Goal: Contribute content

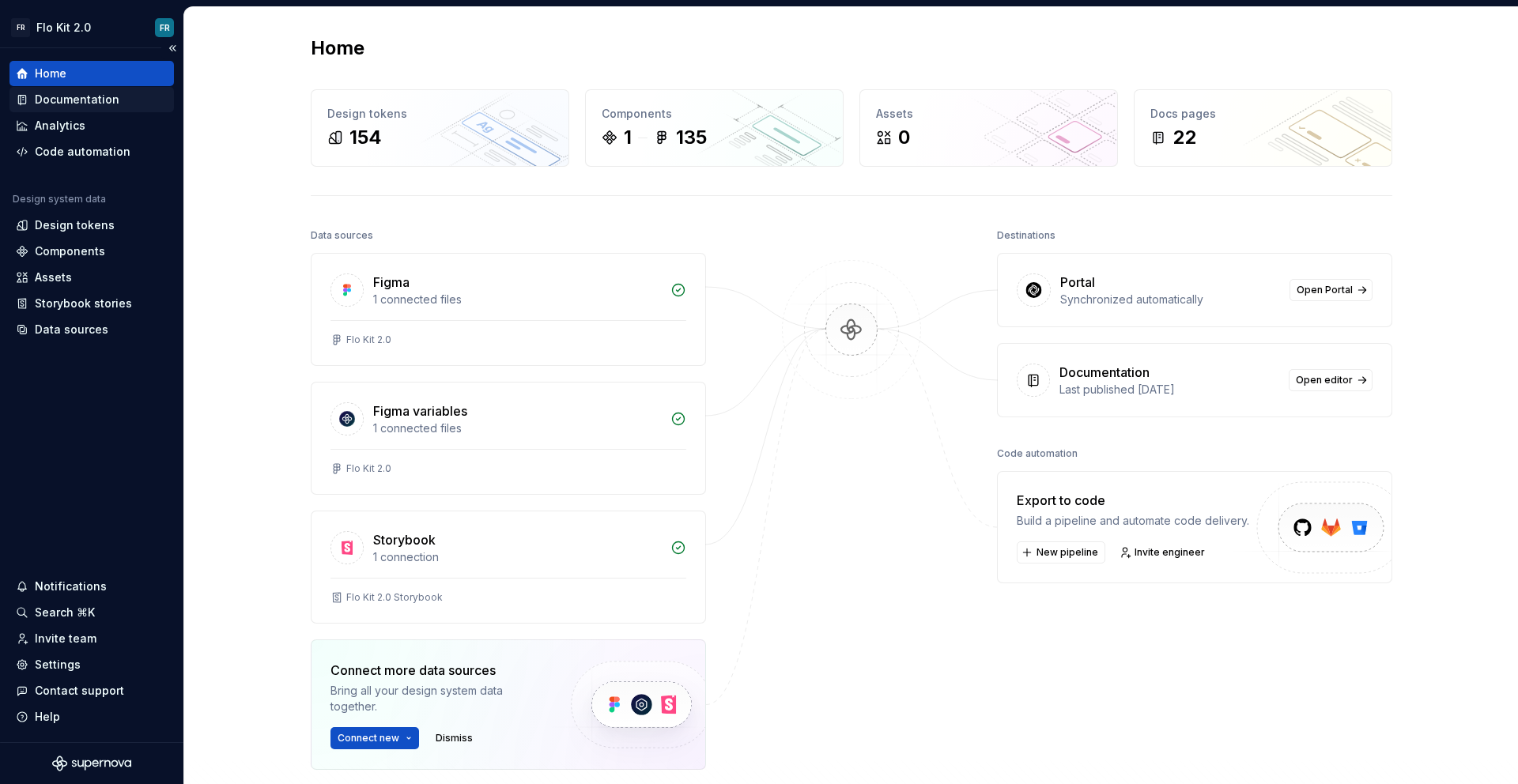
click at [108, 93] on div "Documentation" at bounding box center [76, 99] width 85 height 16
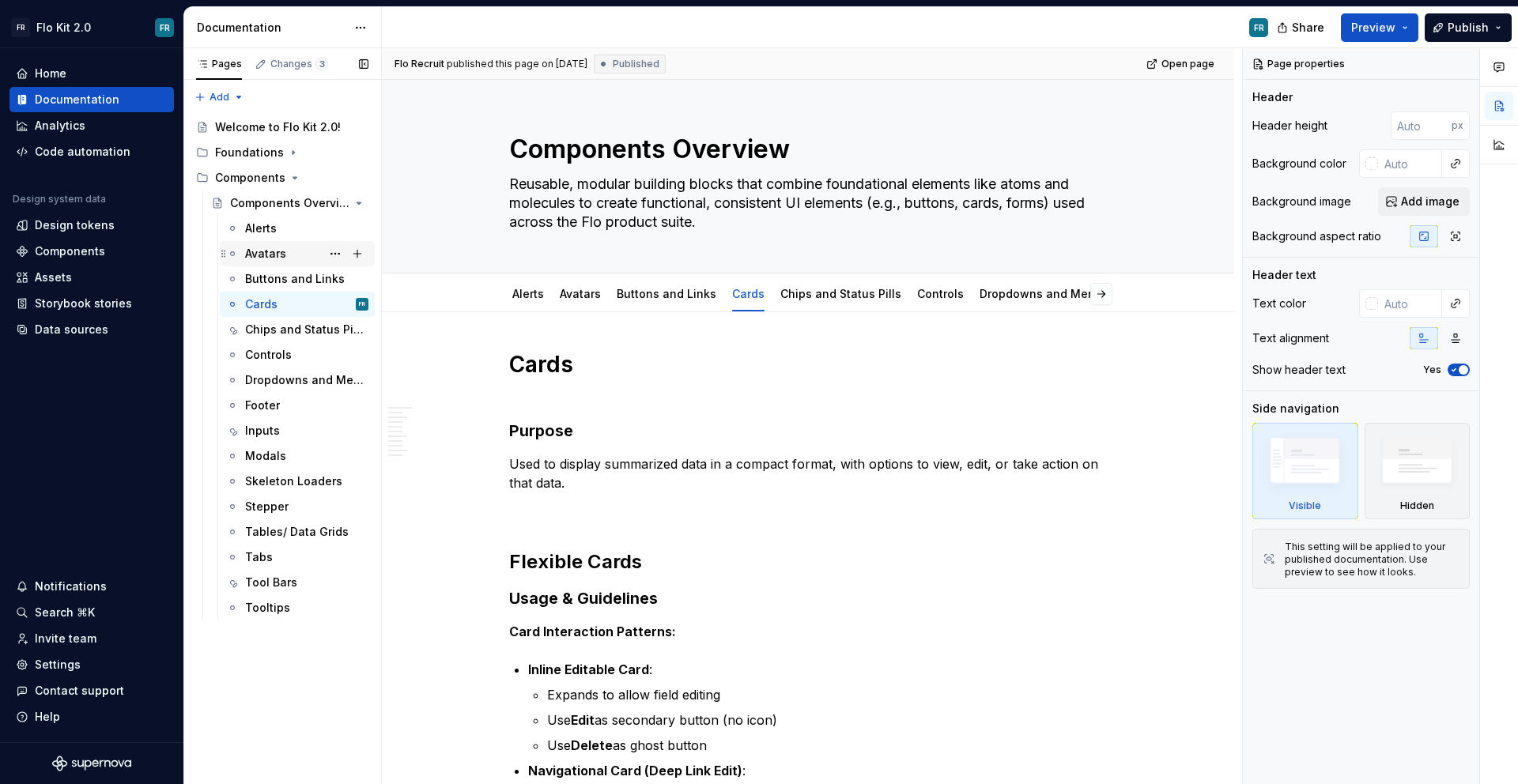
click at [250, 260] on div "Avatars" at bounding box center [266, 253] width 41 height 16
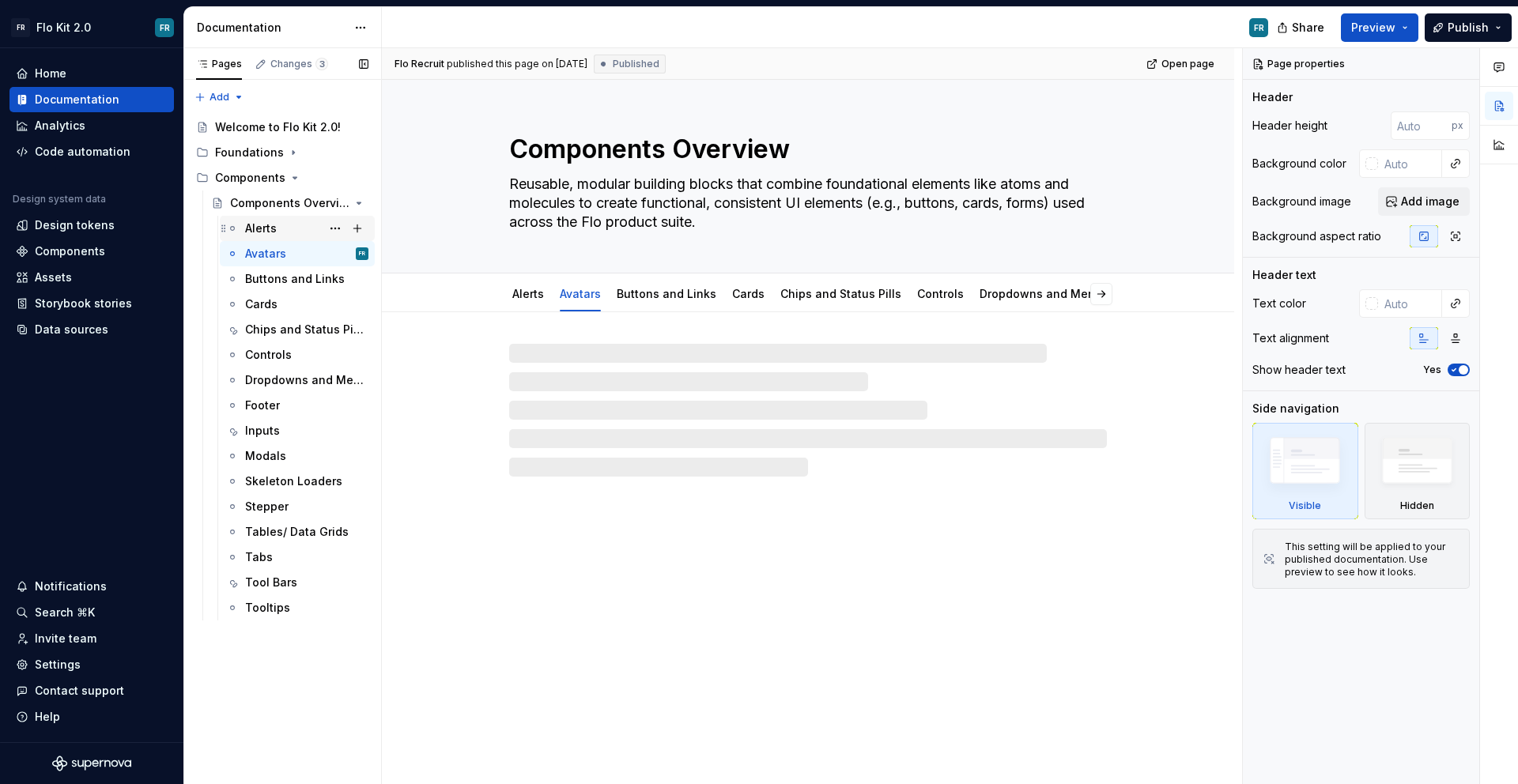
click at [277, 234] on div "Alerts" at bounding box center [307, 229] width 124 height 22
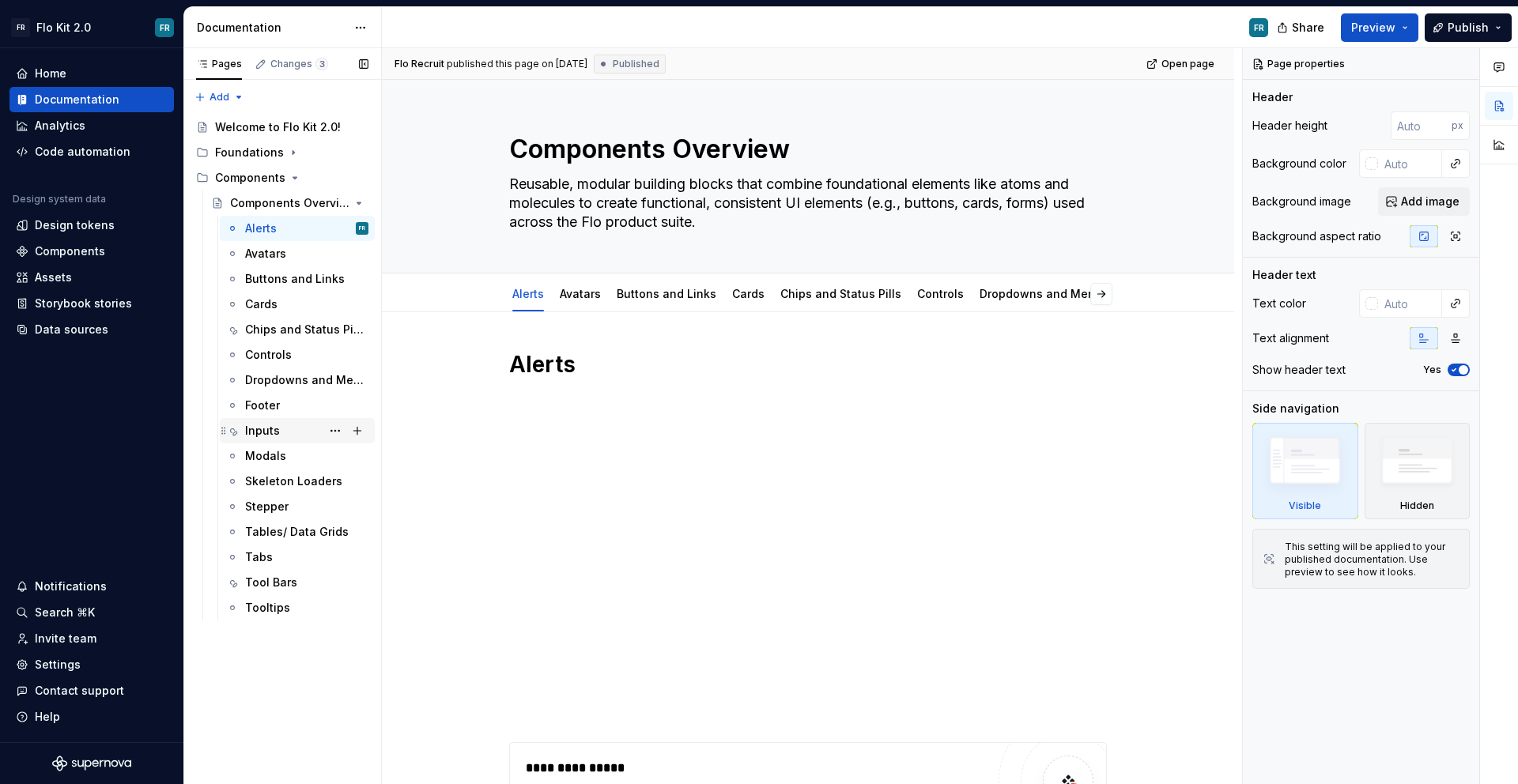
click at [258, 431] on div "Inputs" at bounding box center [262, 430] width 34 height 16
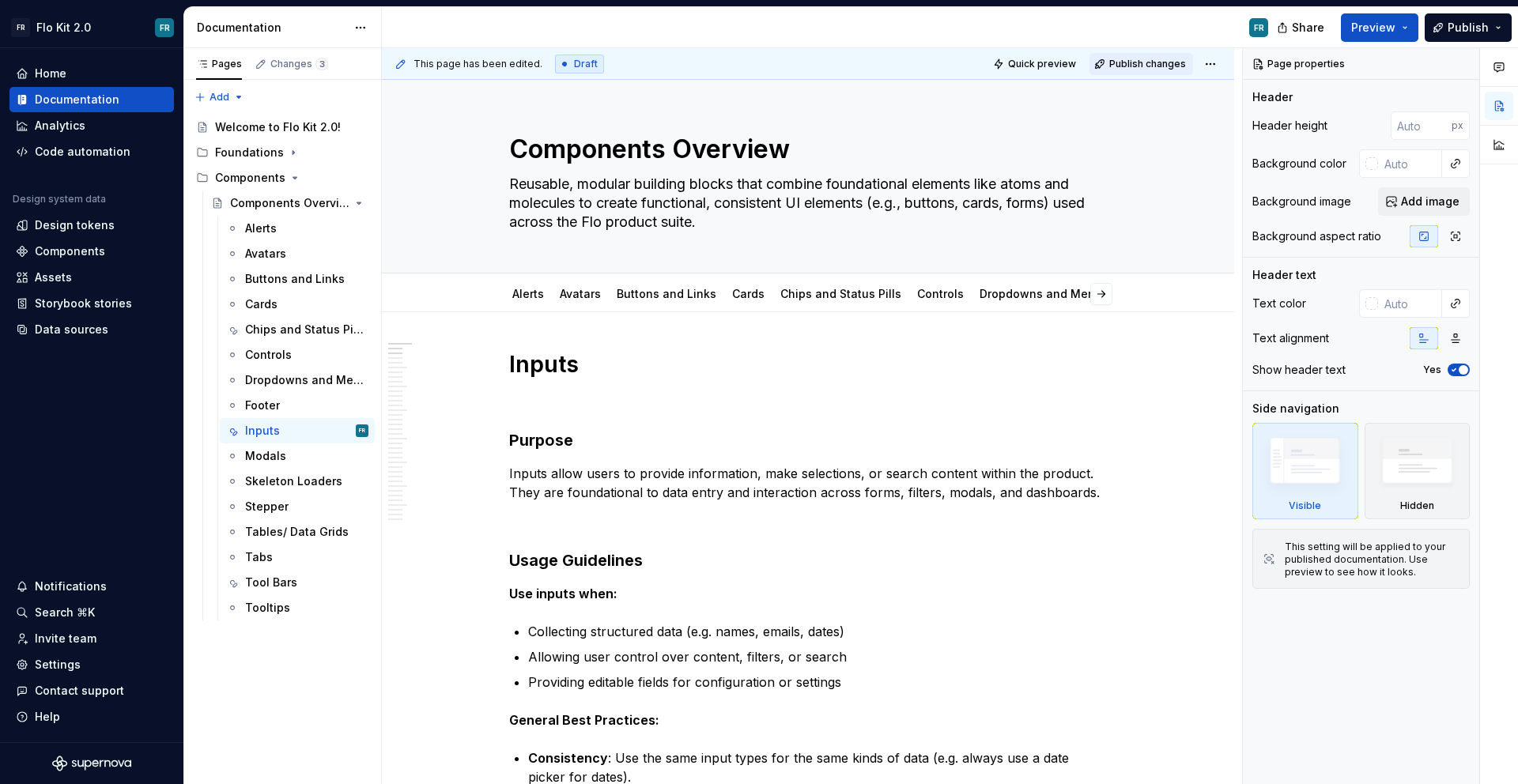
click at [1135, 63] on span "Publish changes" at bounding box center [1146, 64] width 76 height 13
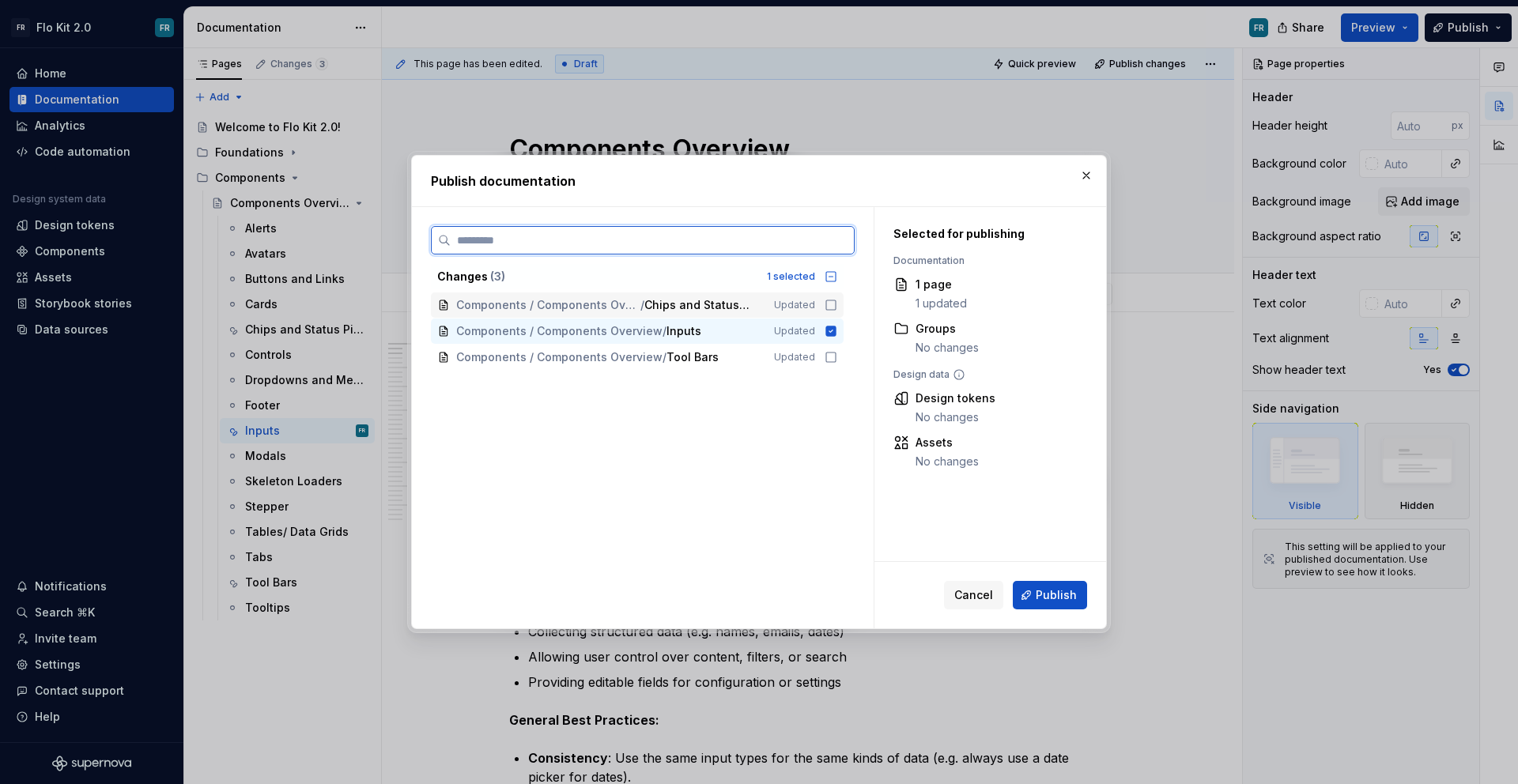
click at [828, 308] on icon at bounding box center [830, 304] width 13 height 13
click at [828, 358] on icon at bounding box center [830, 357] width 13 height 13
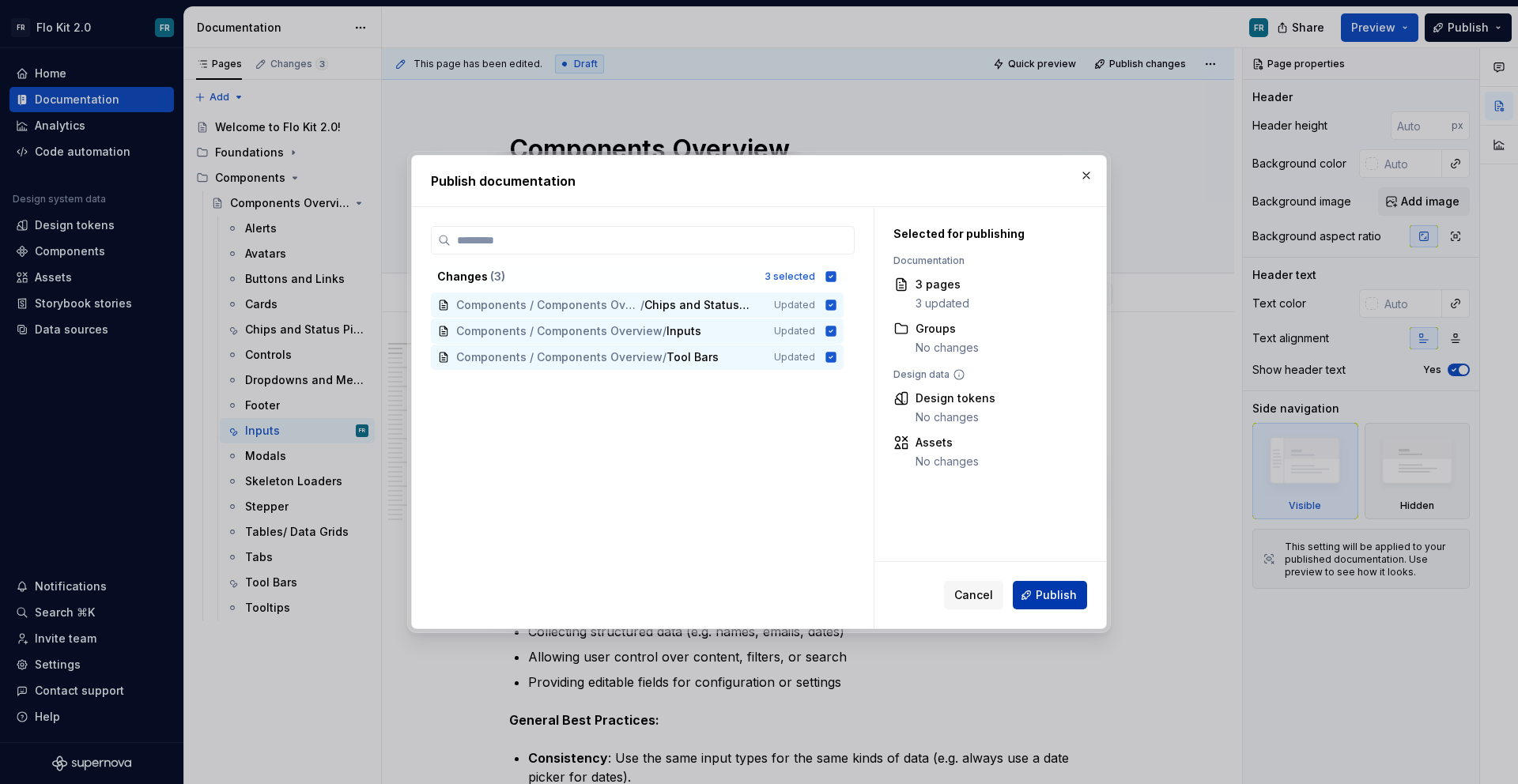
click at [1073, 587] on span "Publish" at bounding box center [1056, 595] width 41 height 16
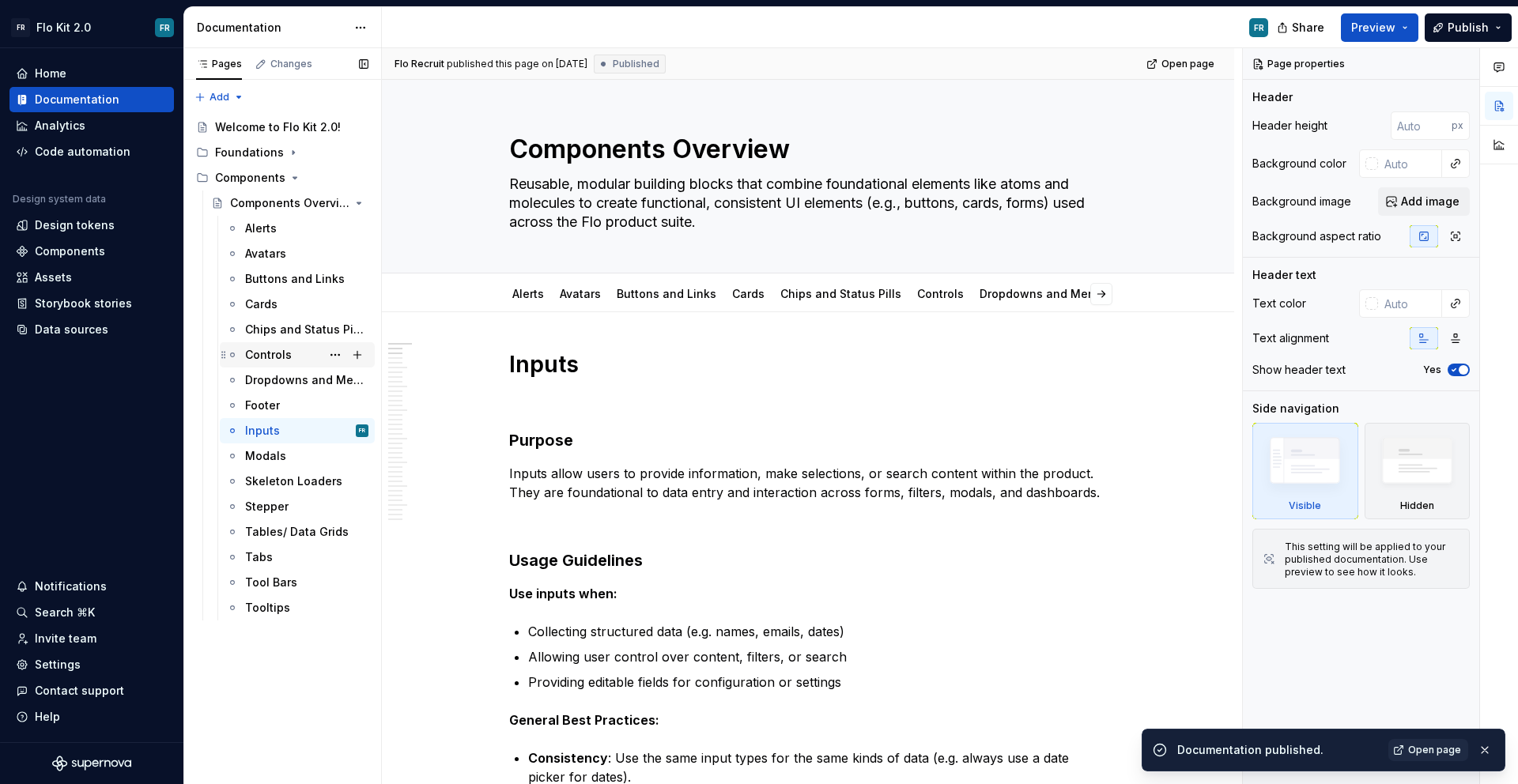
click at [287, 352] on div "Controls" at bounding box center [268, 355] width 46 height 16
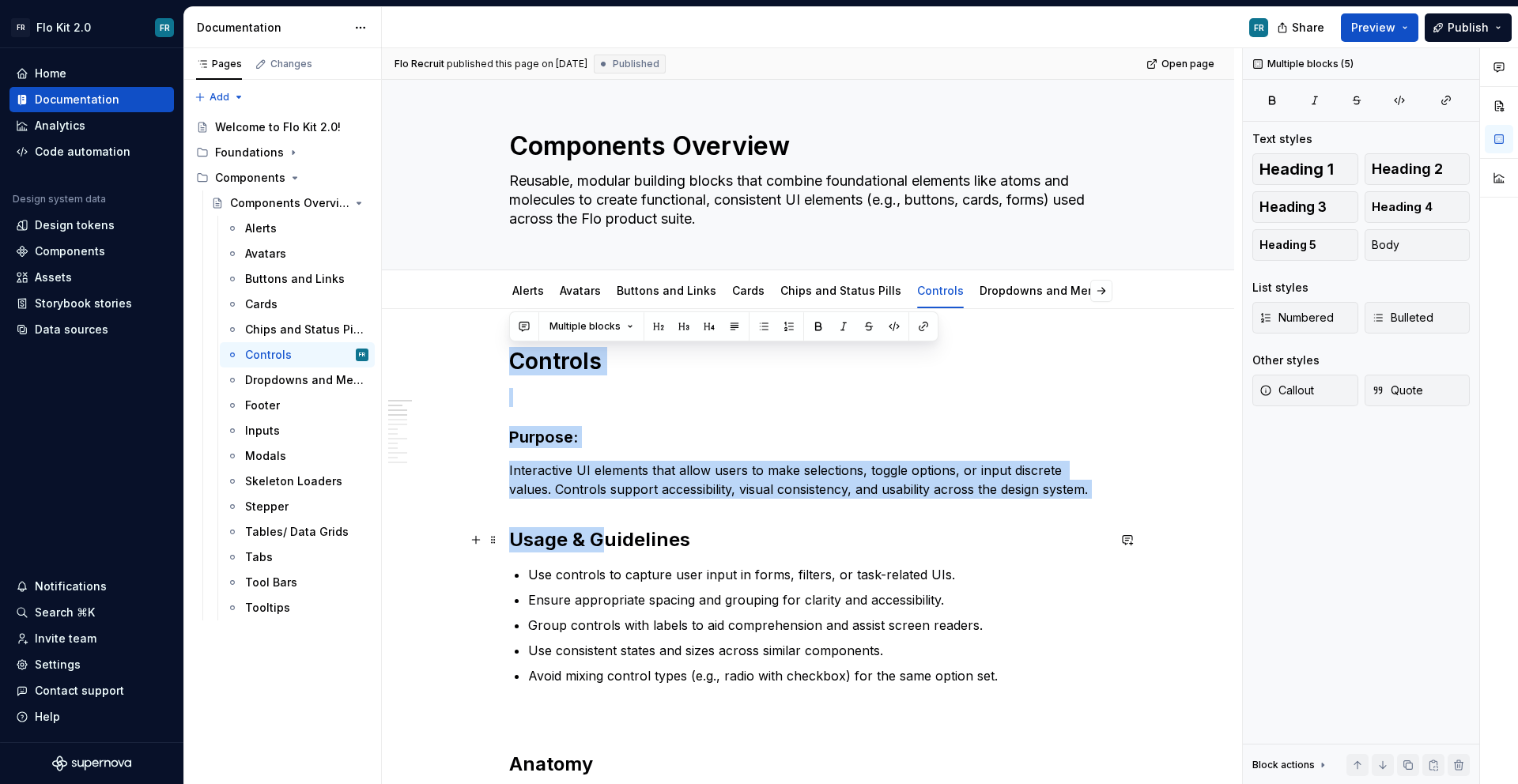
scroll to position [7, 0]
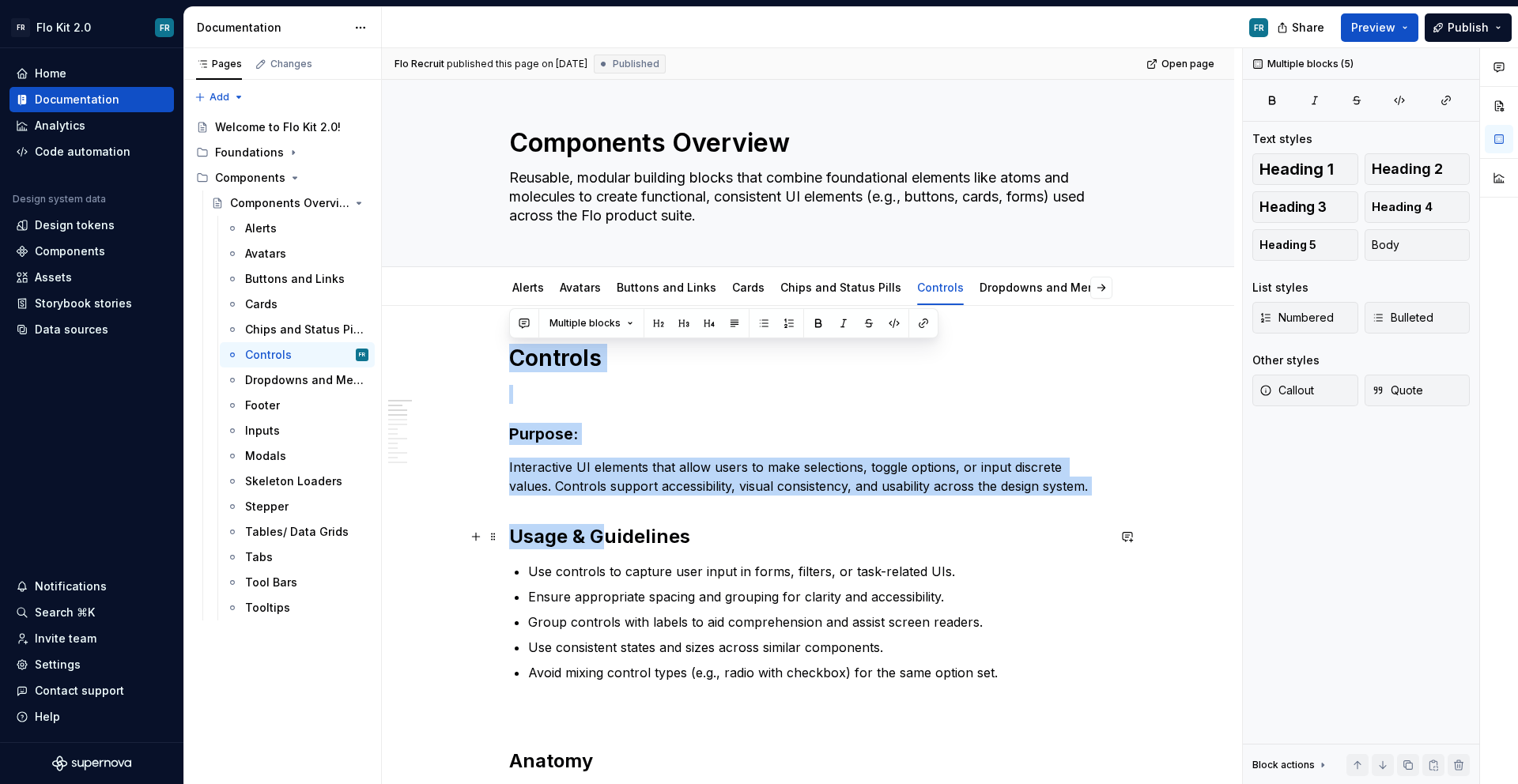
drag, startPoint x: 510, startPoint y: 364, endPoint x: 604, endPoint y: 545, distance: 204.0
click at [604, 529] on strong "Usage & Guidelines" at bounding box center [599, 535] width 181 height 23
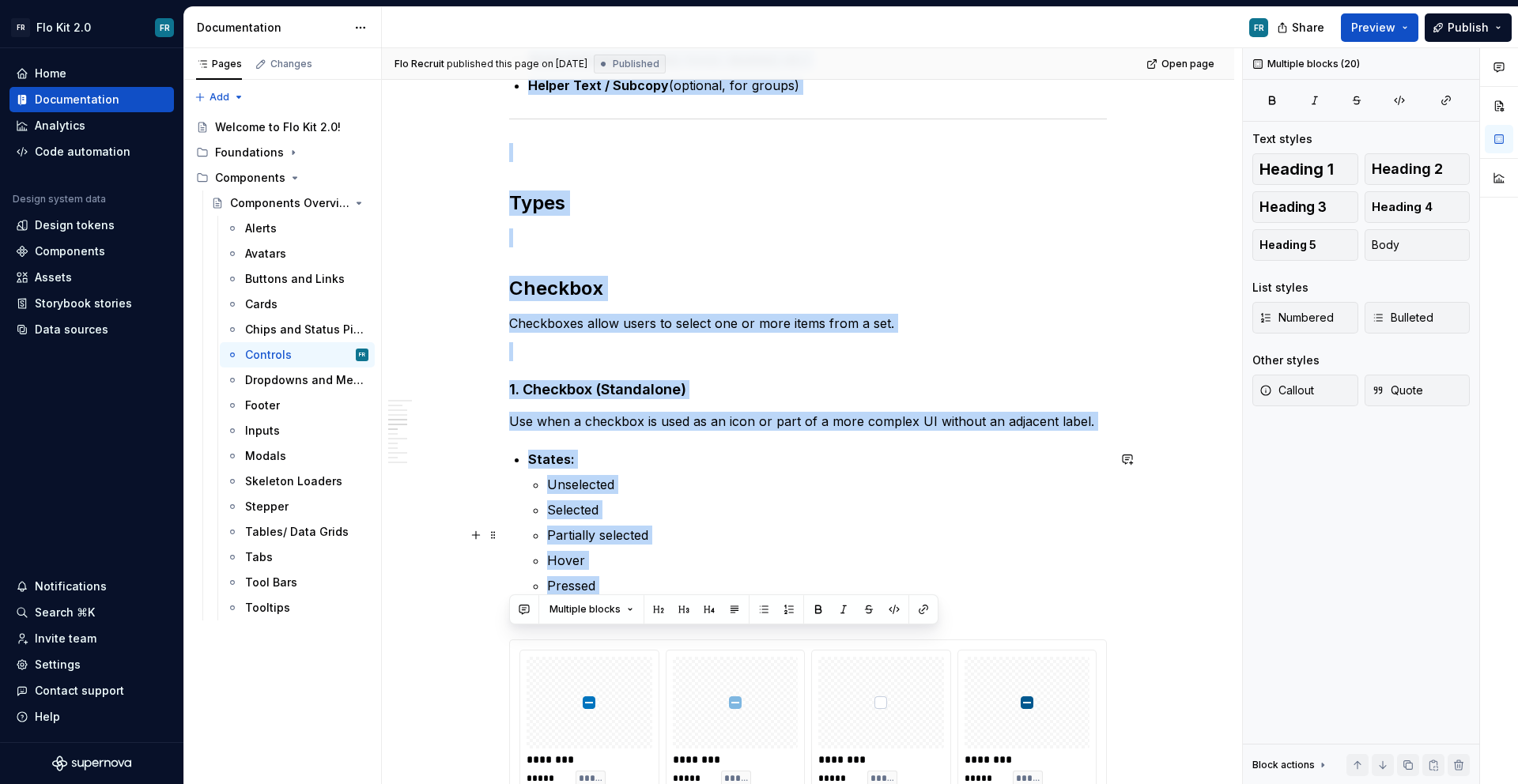
scroll to position [859, 0]
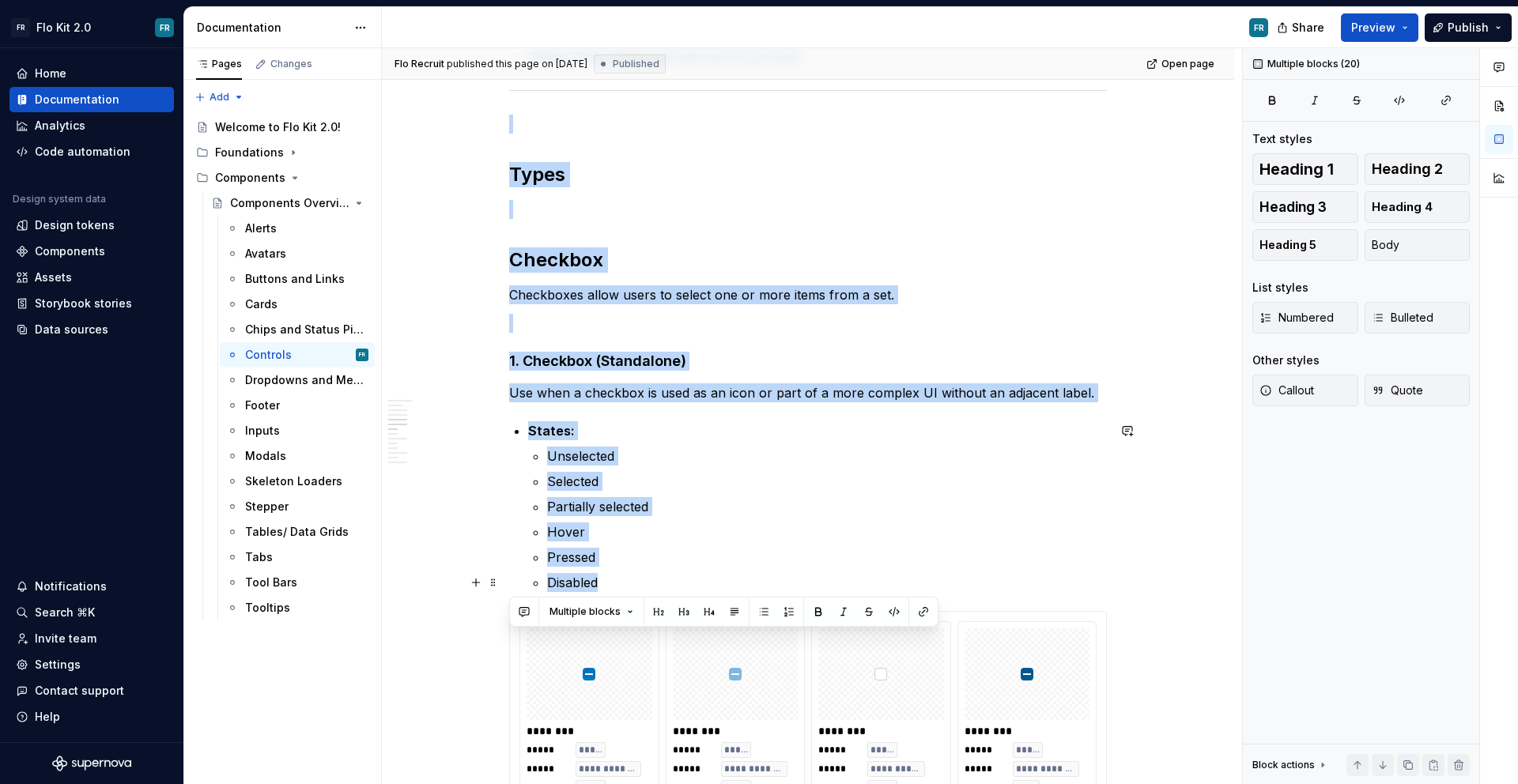
drag, startPoint x: 513, startPoint y: 355, endPoint x: 635, endPoint y: 587, distance: 262.1
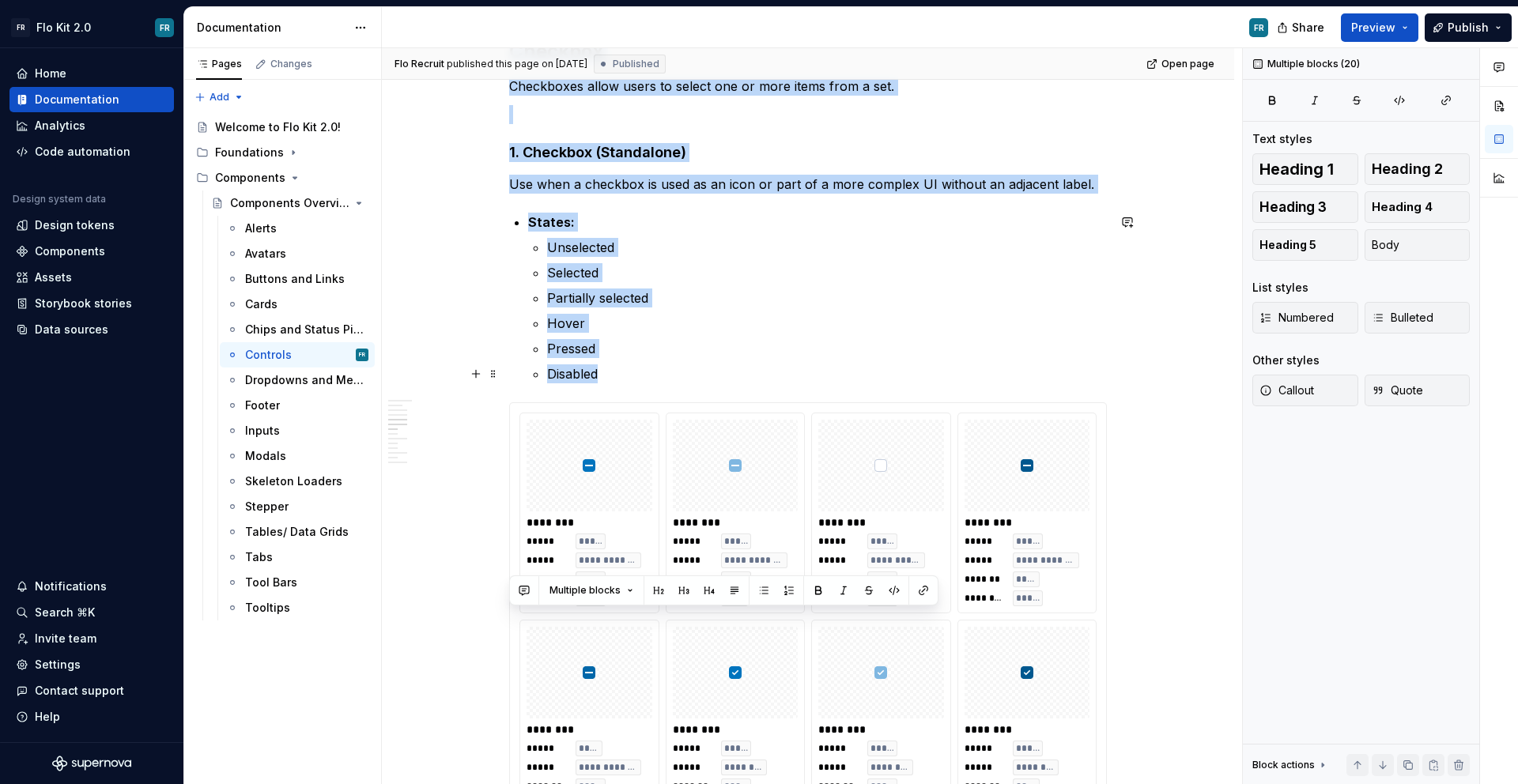
scroll to position [1128, 0]
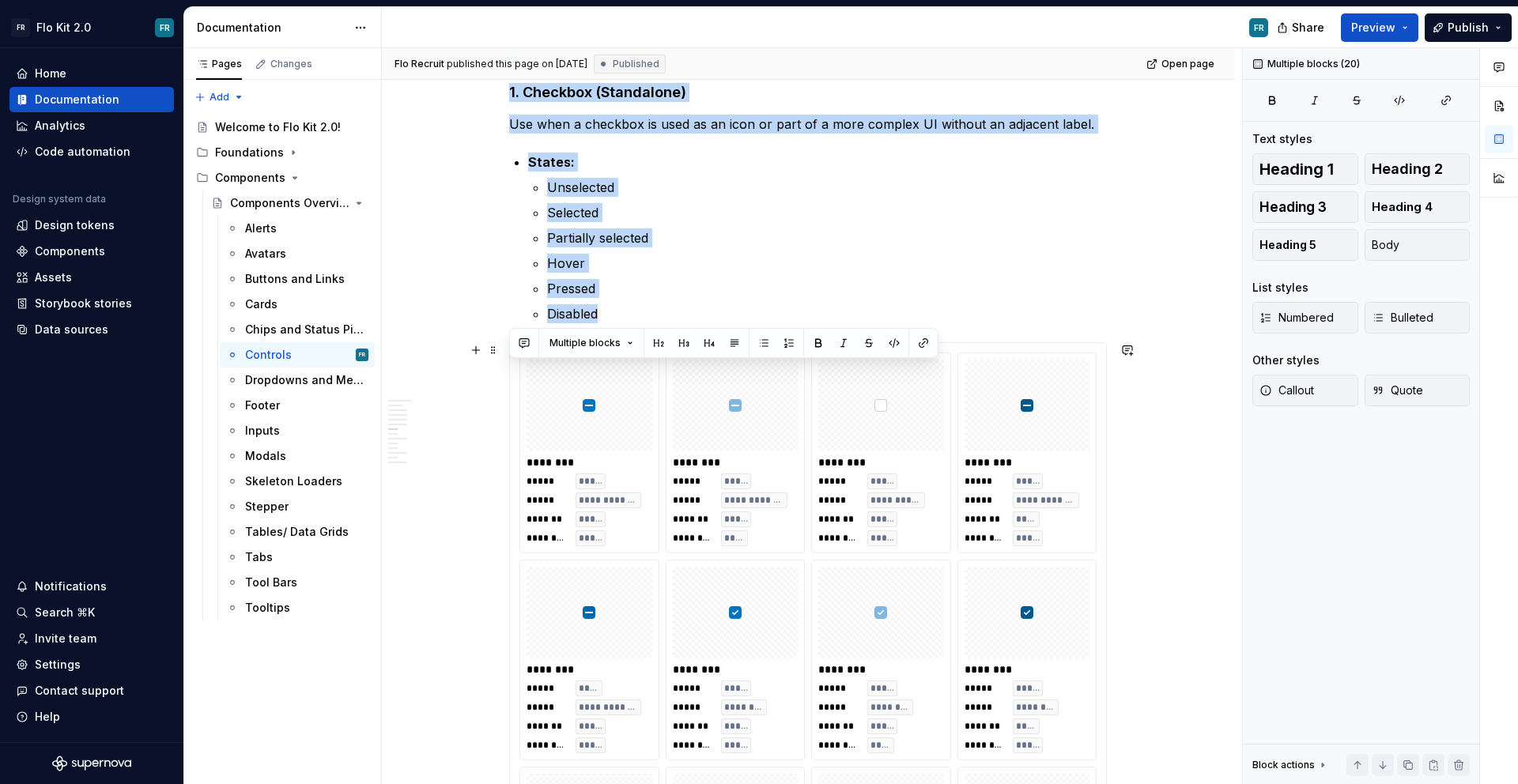
copy div "Loremips Dolorsi: Ametconsect AD elitsedd eius tempo incid ut labo etdolorema, …"
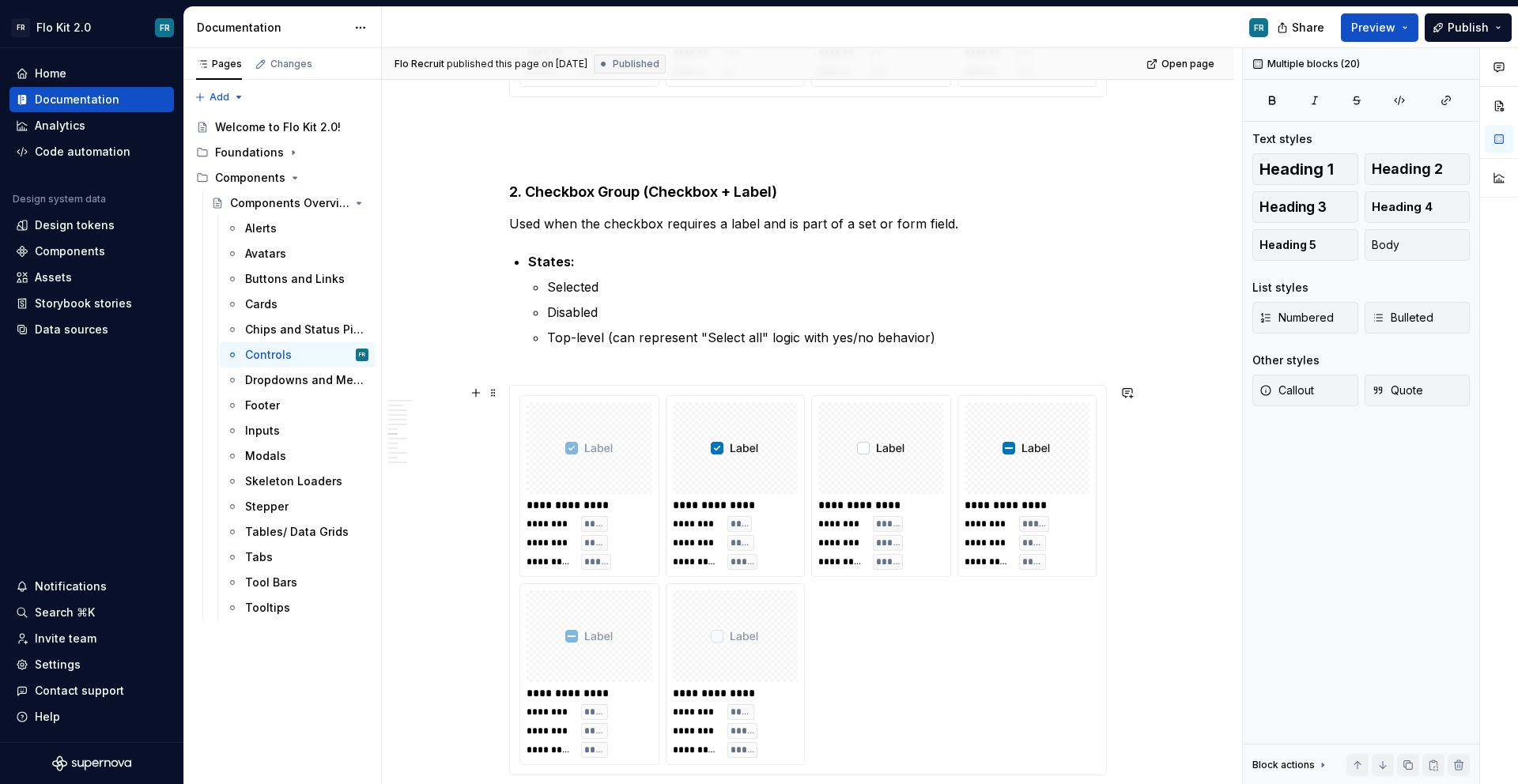
scroll to position [1973, 0]
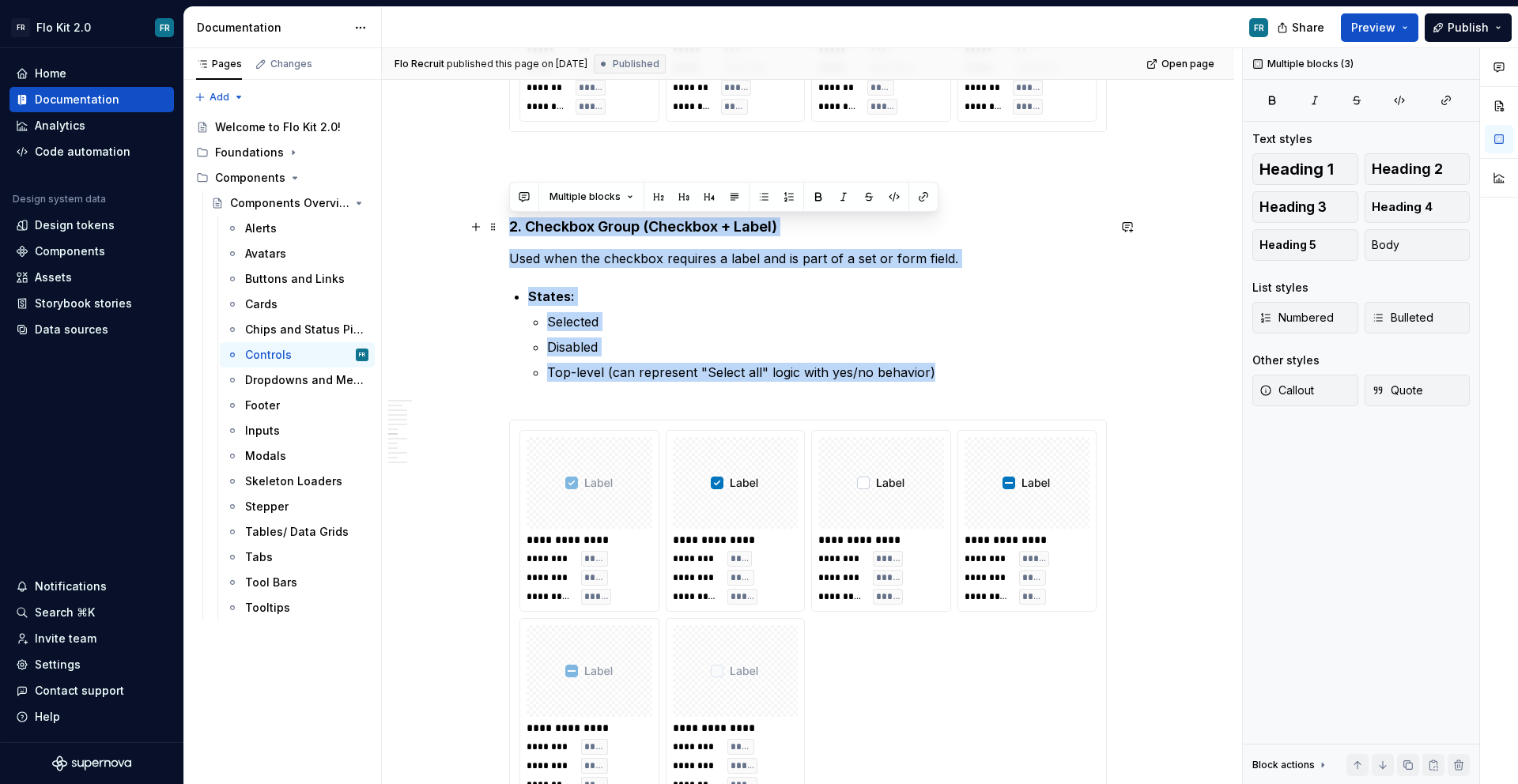
drag, startPoint x: 979, startPoint y: 373, endPoint x: 509, endPoint y: 219, distance: 494.6
copy div "2. Checkbox Group (Checkbox + Label) Used when the checkbox requires a label an…"
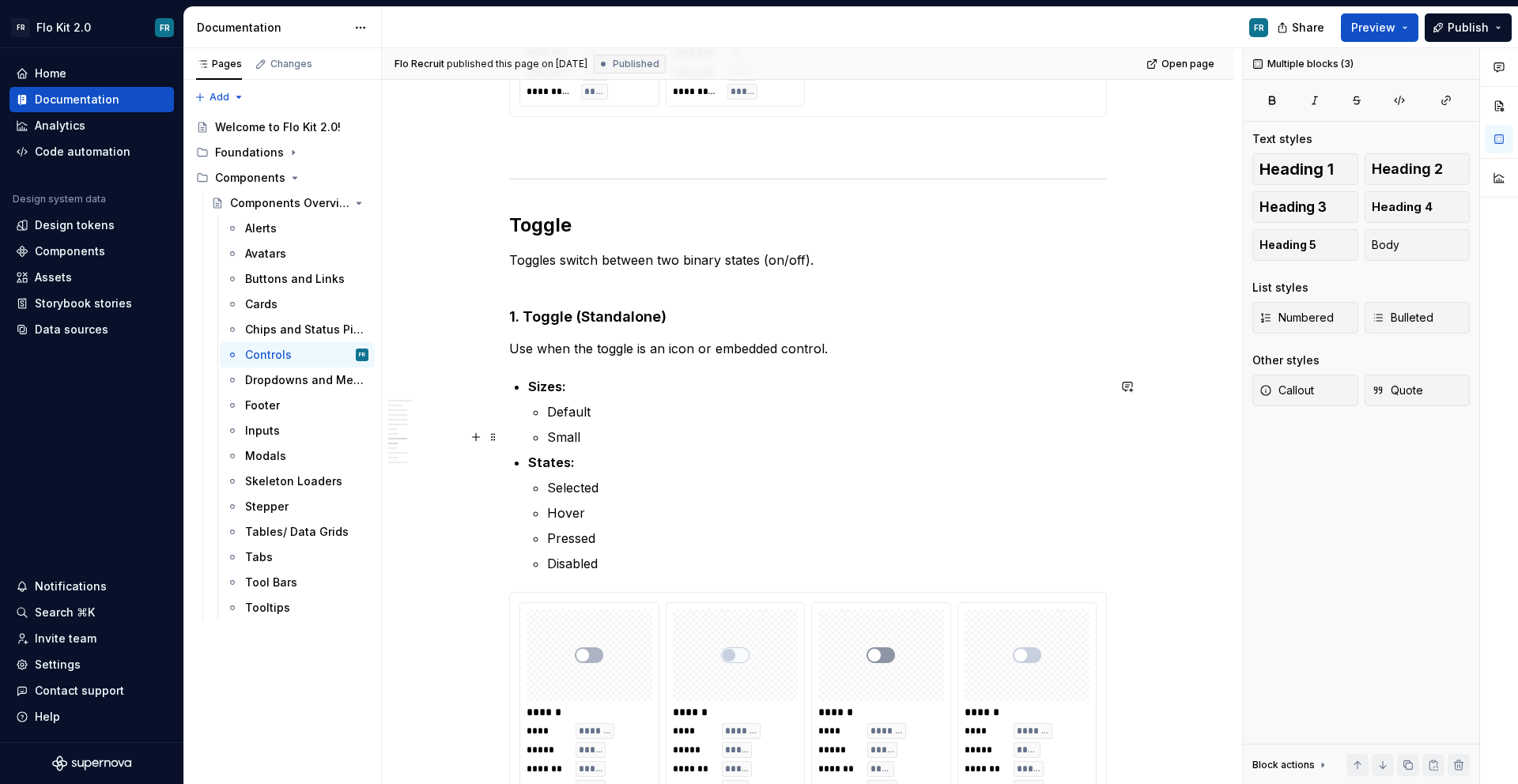
scroll to position [2686, 0]
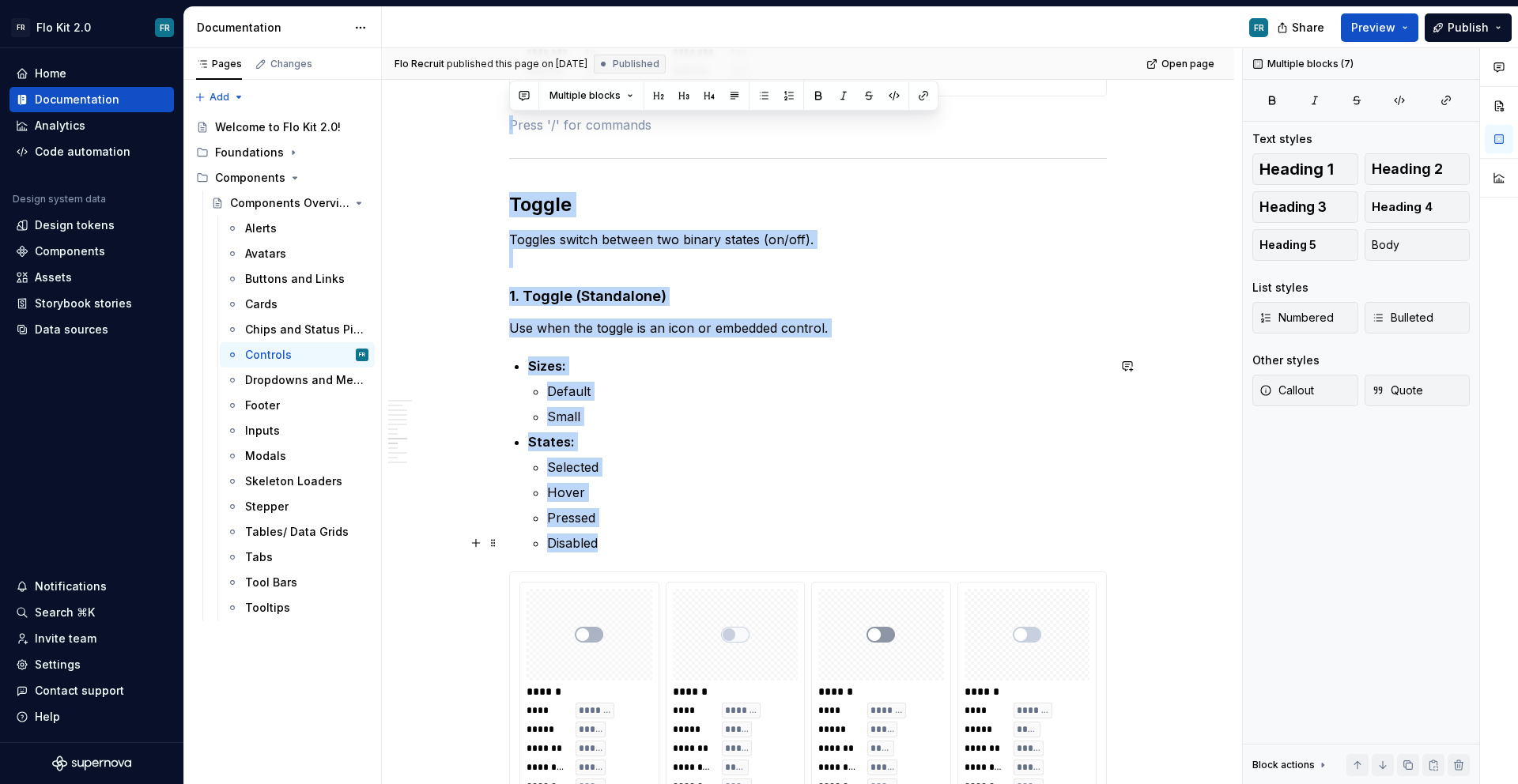
drag, startPoint x: 541, startPoint y: 187, endPoint x: 624, endPoint y: 544, distance: 366.5
copy div "Toggle Toggles switch between two binary states (on/off). 1. Toggle (Standalone…"
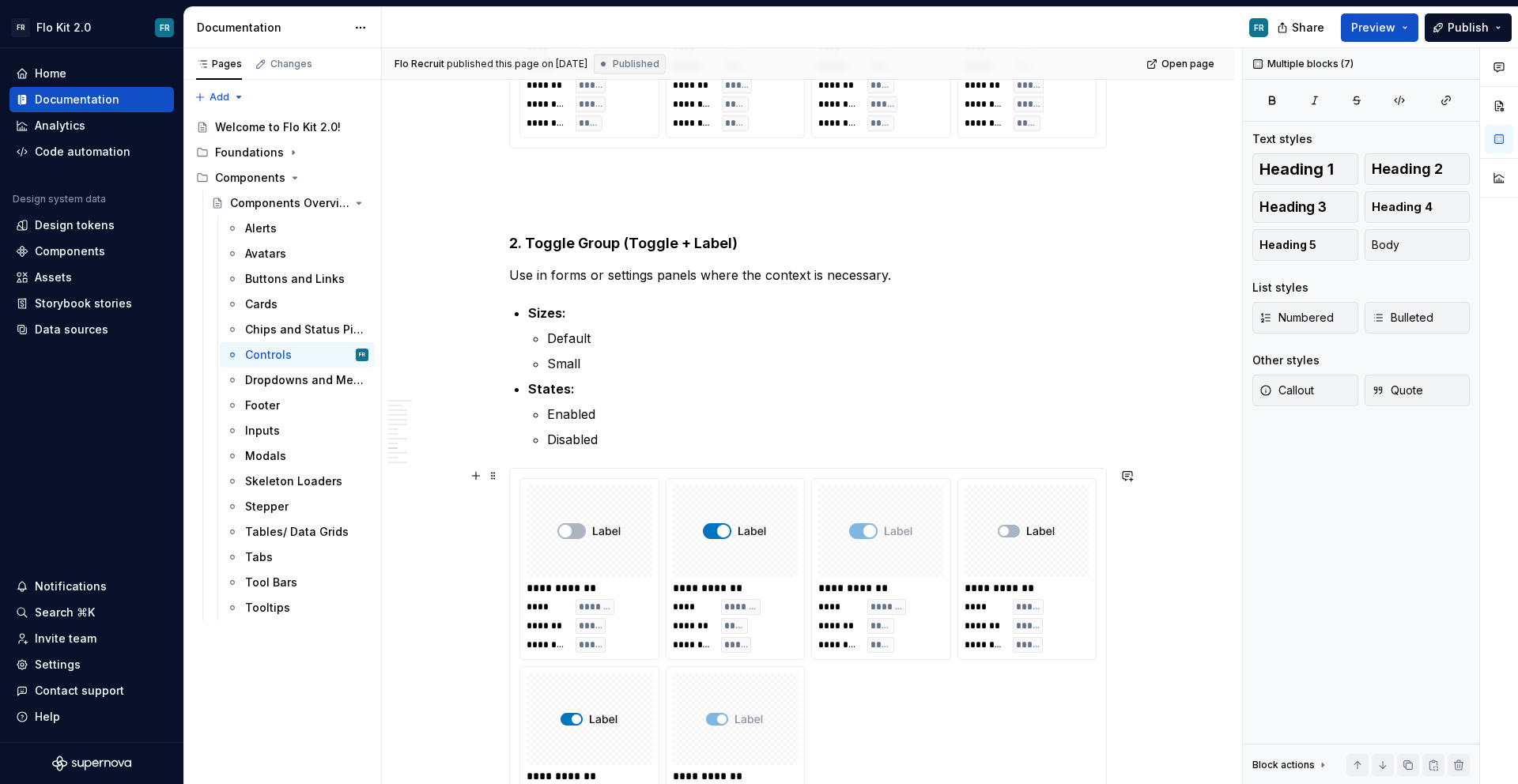
scroll to position [3996, 0]
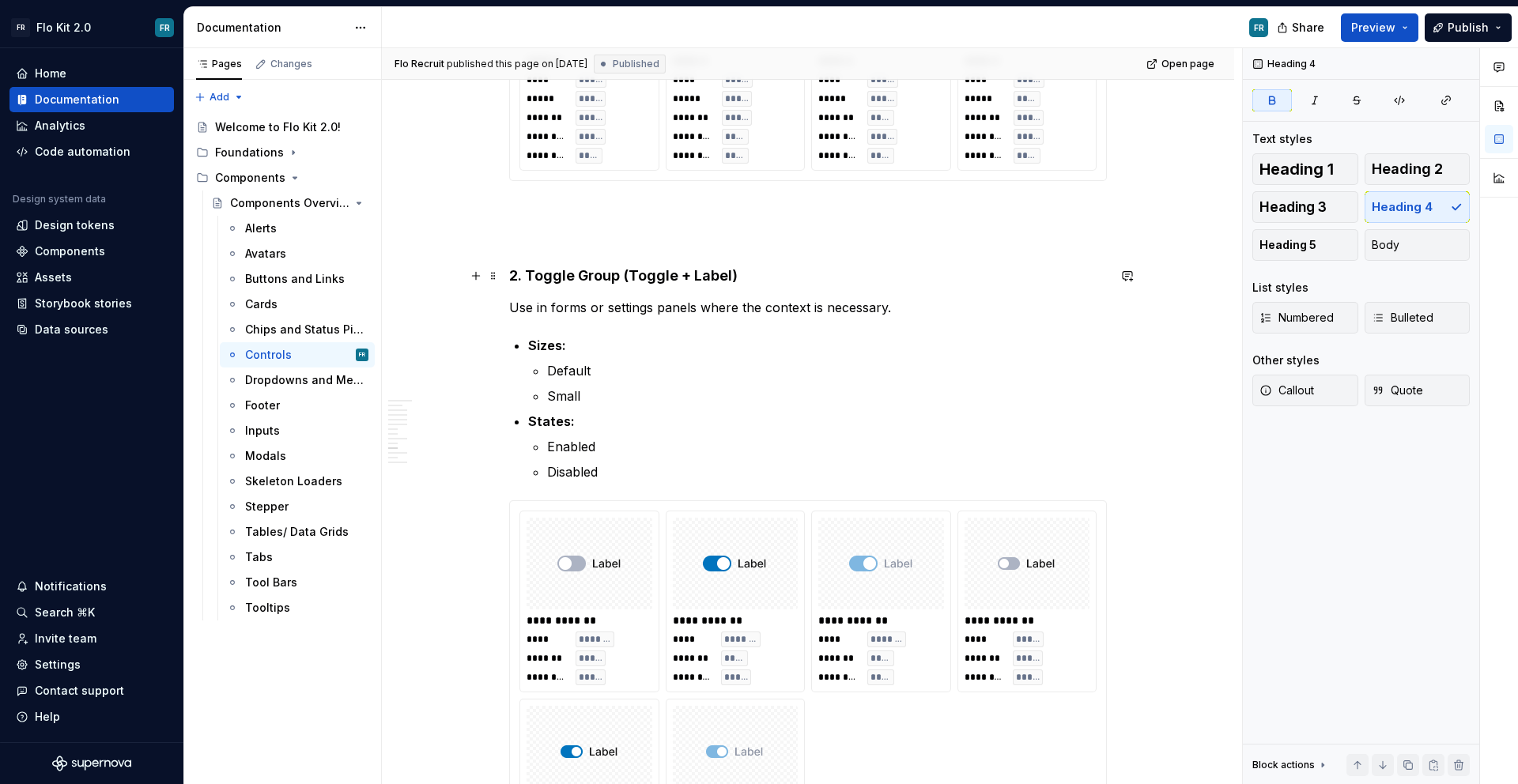
click at [519, 271] on strong "2. Toggle Group (Toggle + Label)" at bounding box center [624, 276] width 229 height 17
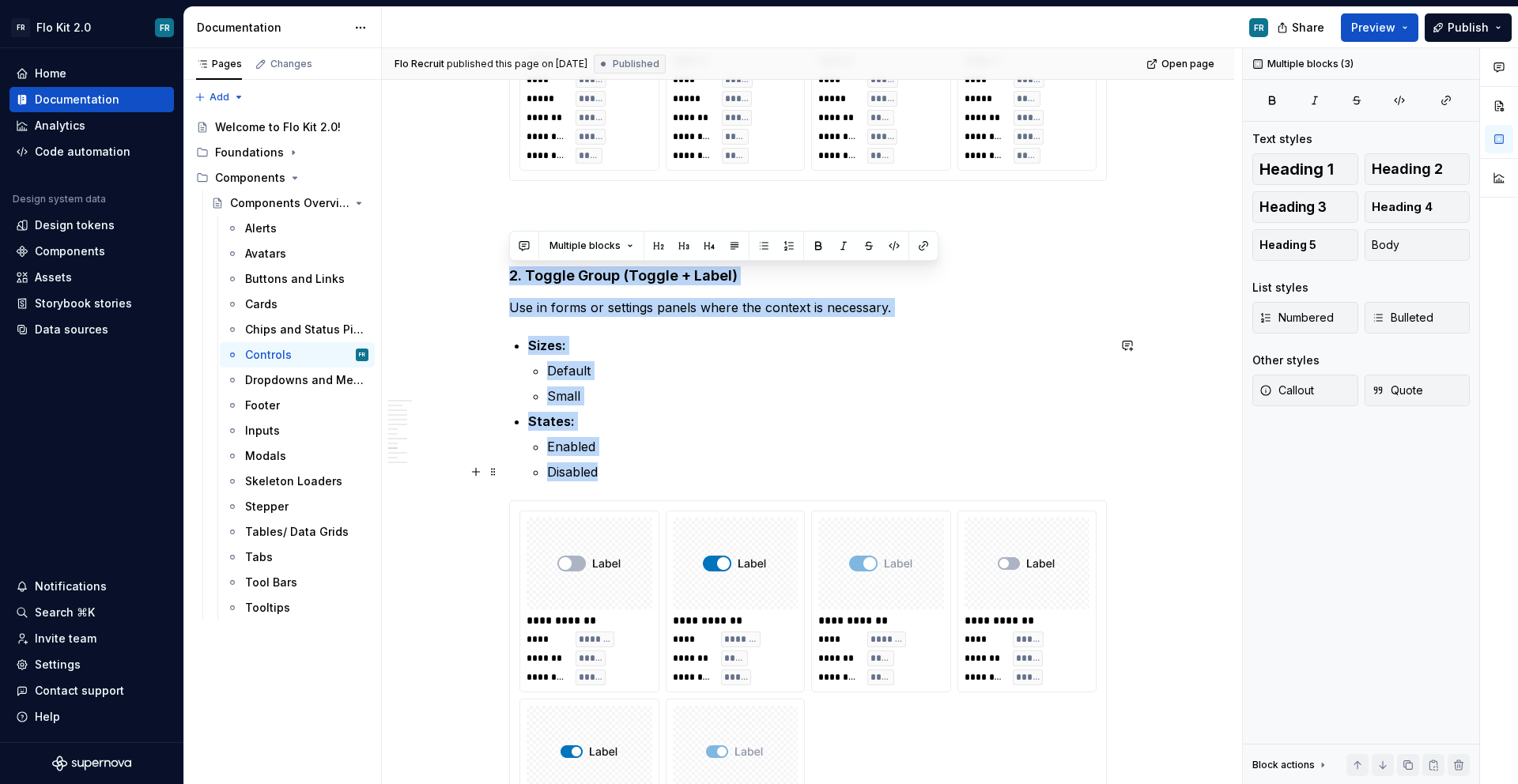
drag, startPoint x: 512, startPoint y: 273, endPoint x: 677, endPoint y: 463, distance: 251.6
copy div "2. Toggle Group (Toggle + Label) Use in forms or settings panels where the cont…"
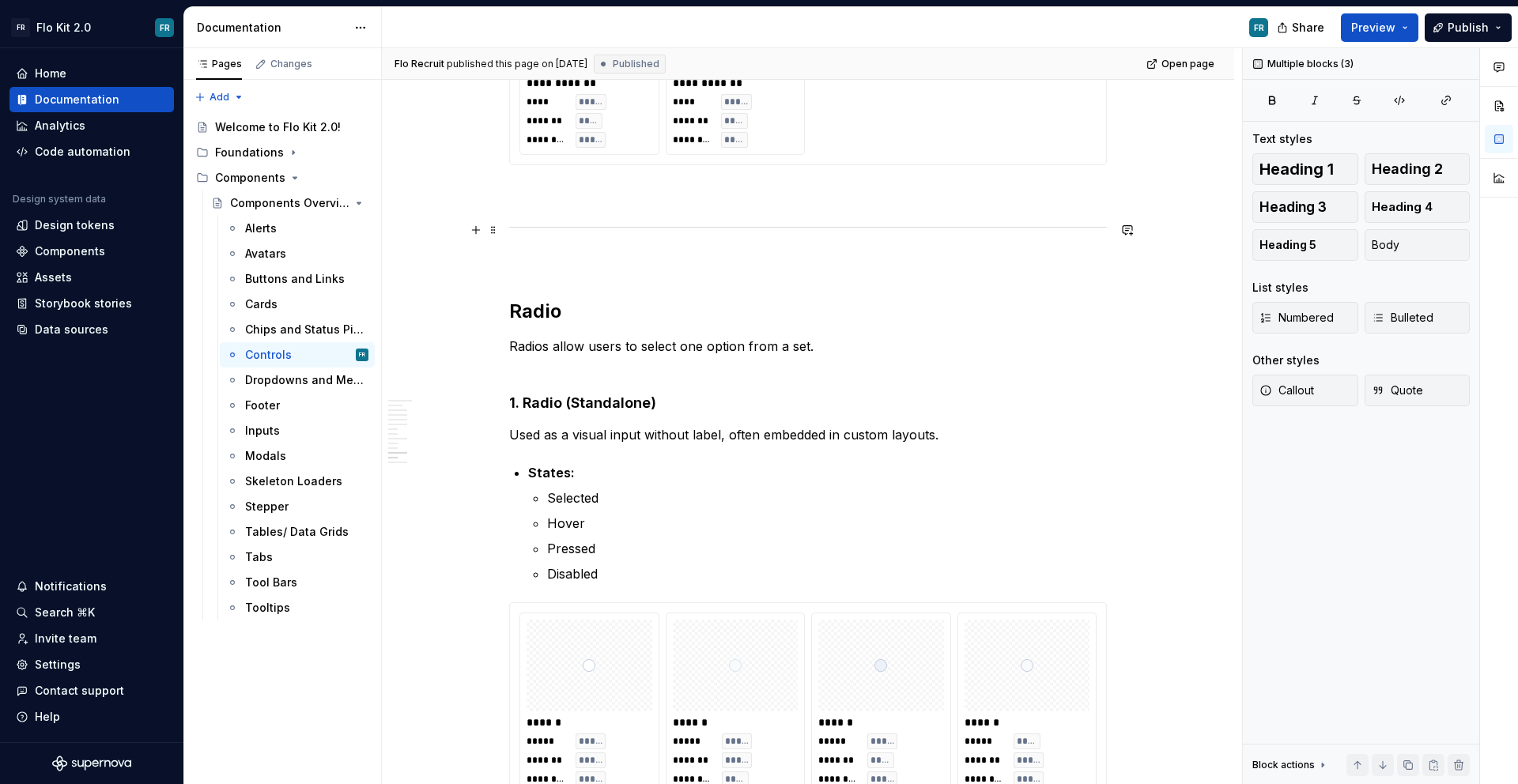
scroll to position [4741, 0]
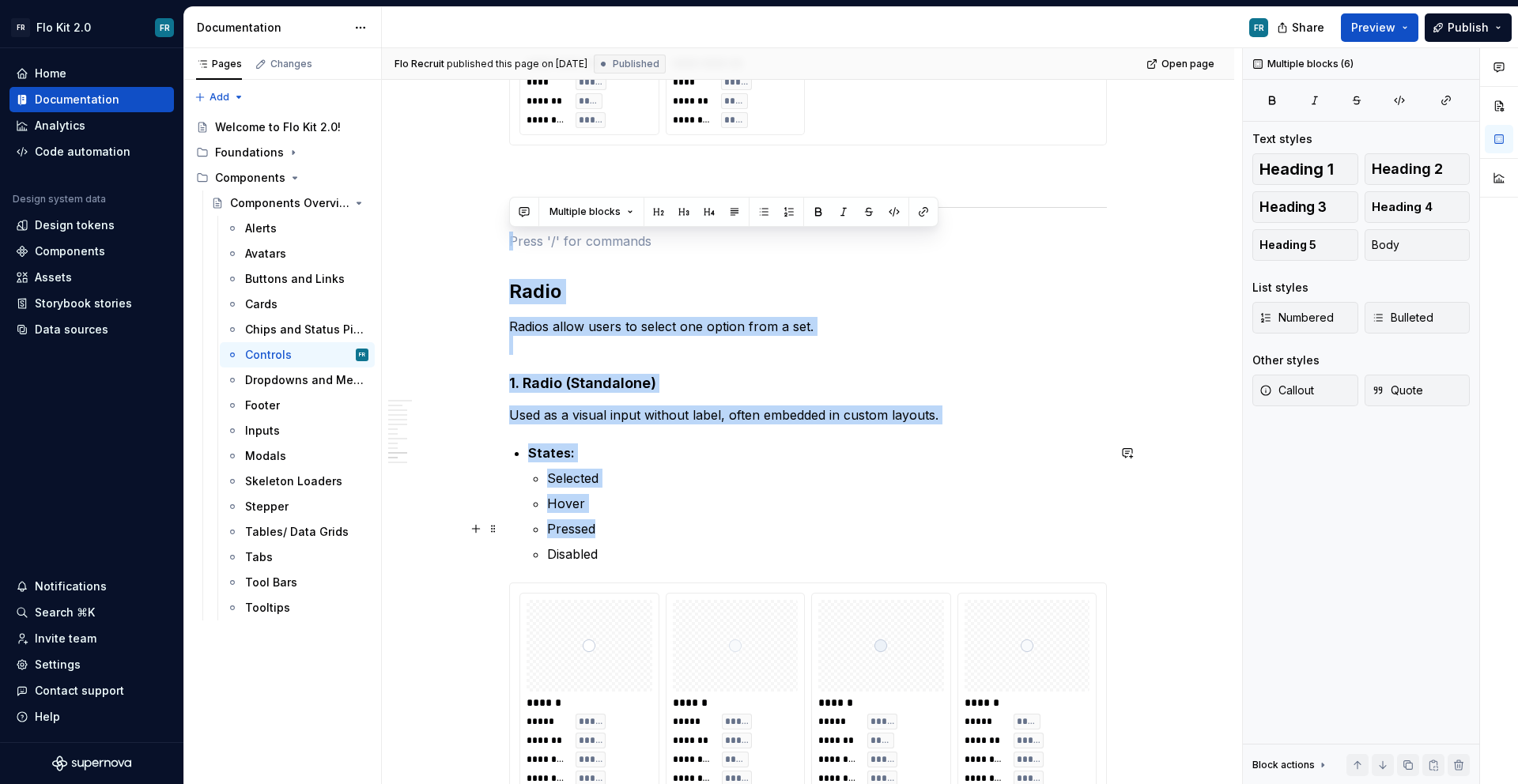
drag, startPoint x: 509, startPoint y: 203, endPoint x: 668, endPoint y: 525, distance: 359.1
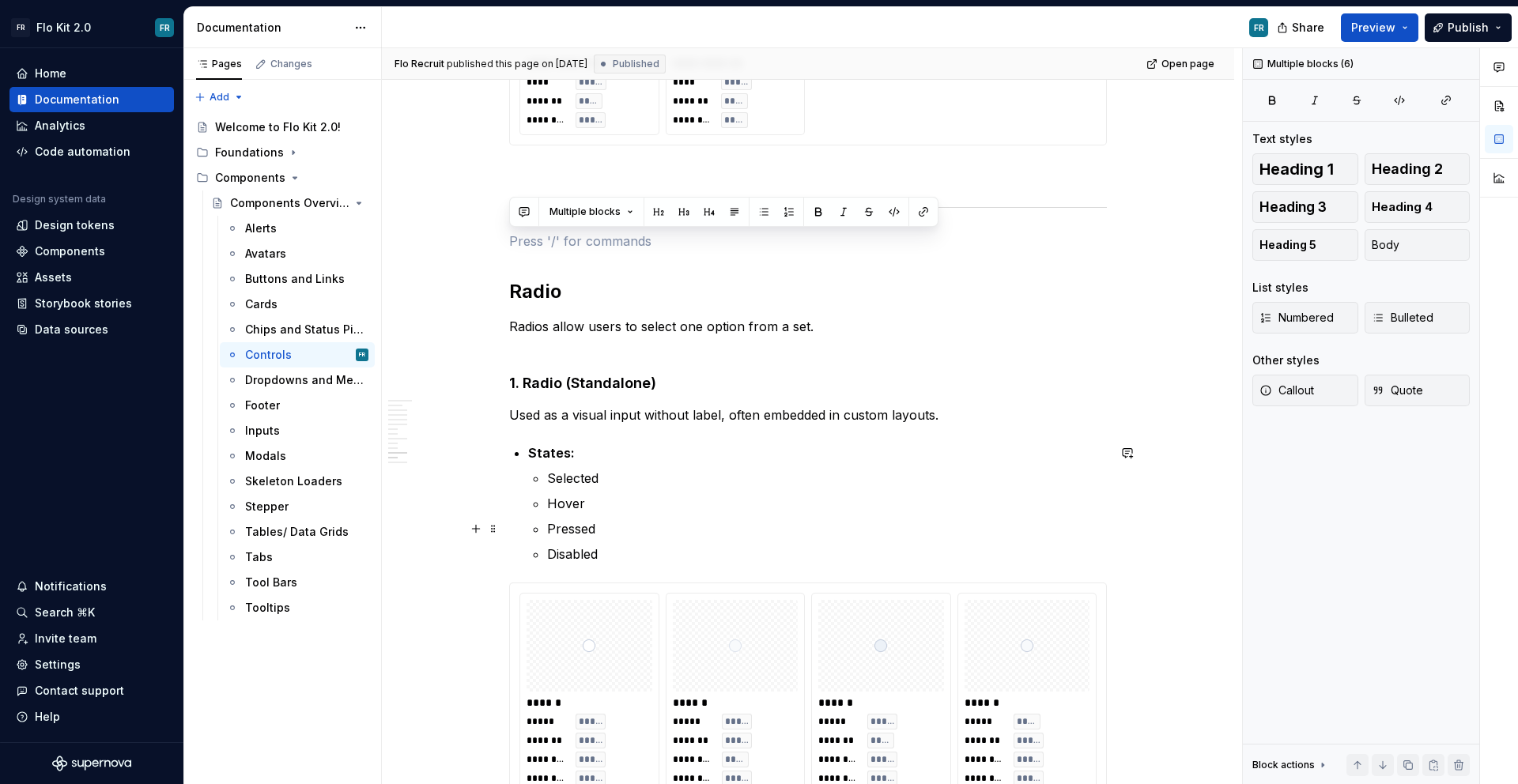
click at [676, 539] on ul "Selected Hover Pressed Disabled" at bounding box center [827, 516] width 560 height 95
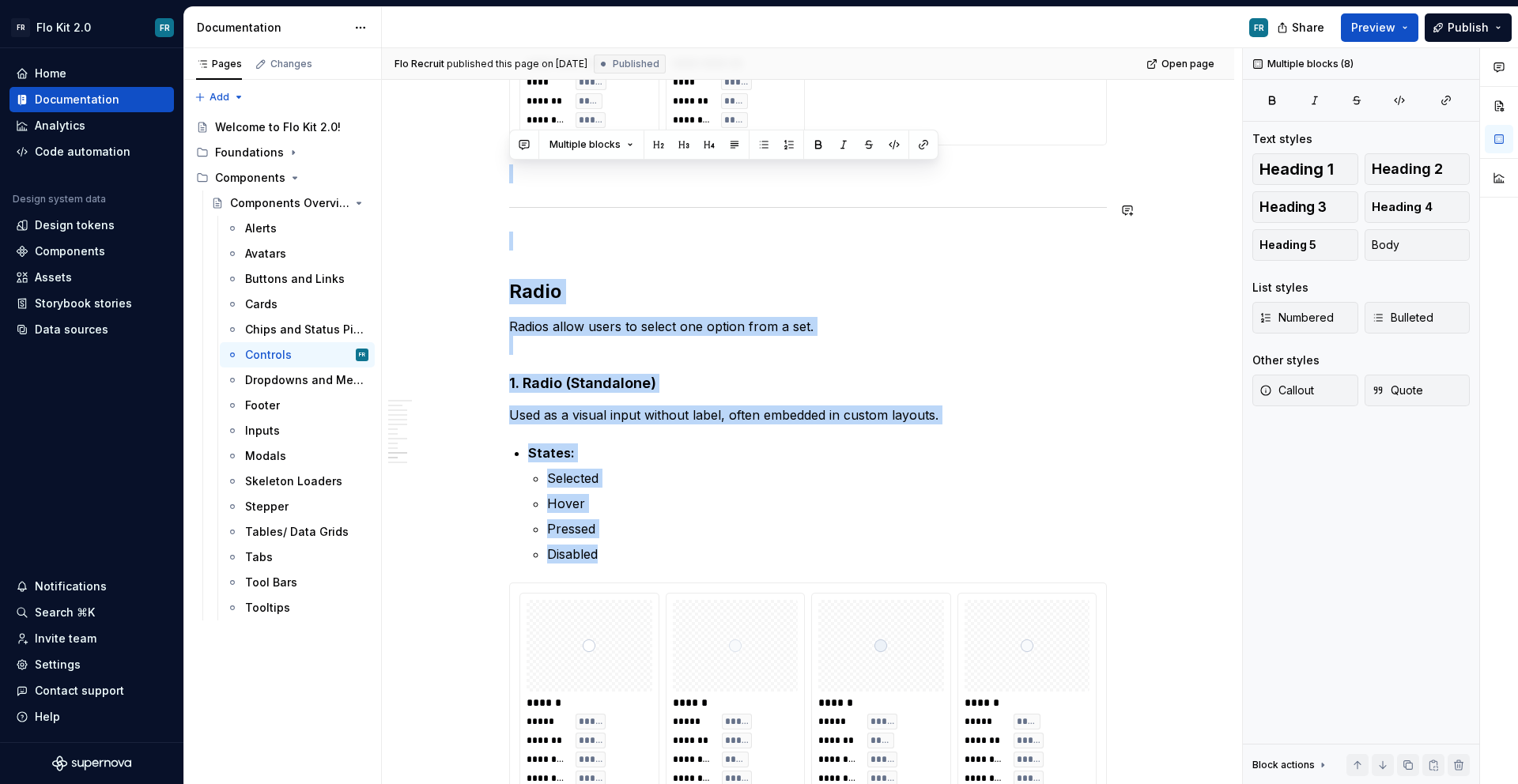
drag, startPoint x: 673, startPoint y: 546, endPoint x: 498, endPoint y: 196, distance: 391.3
copy div "Radio Radios allow users to select one option from a set. 1. Radio (Standalone)…"
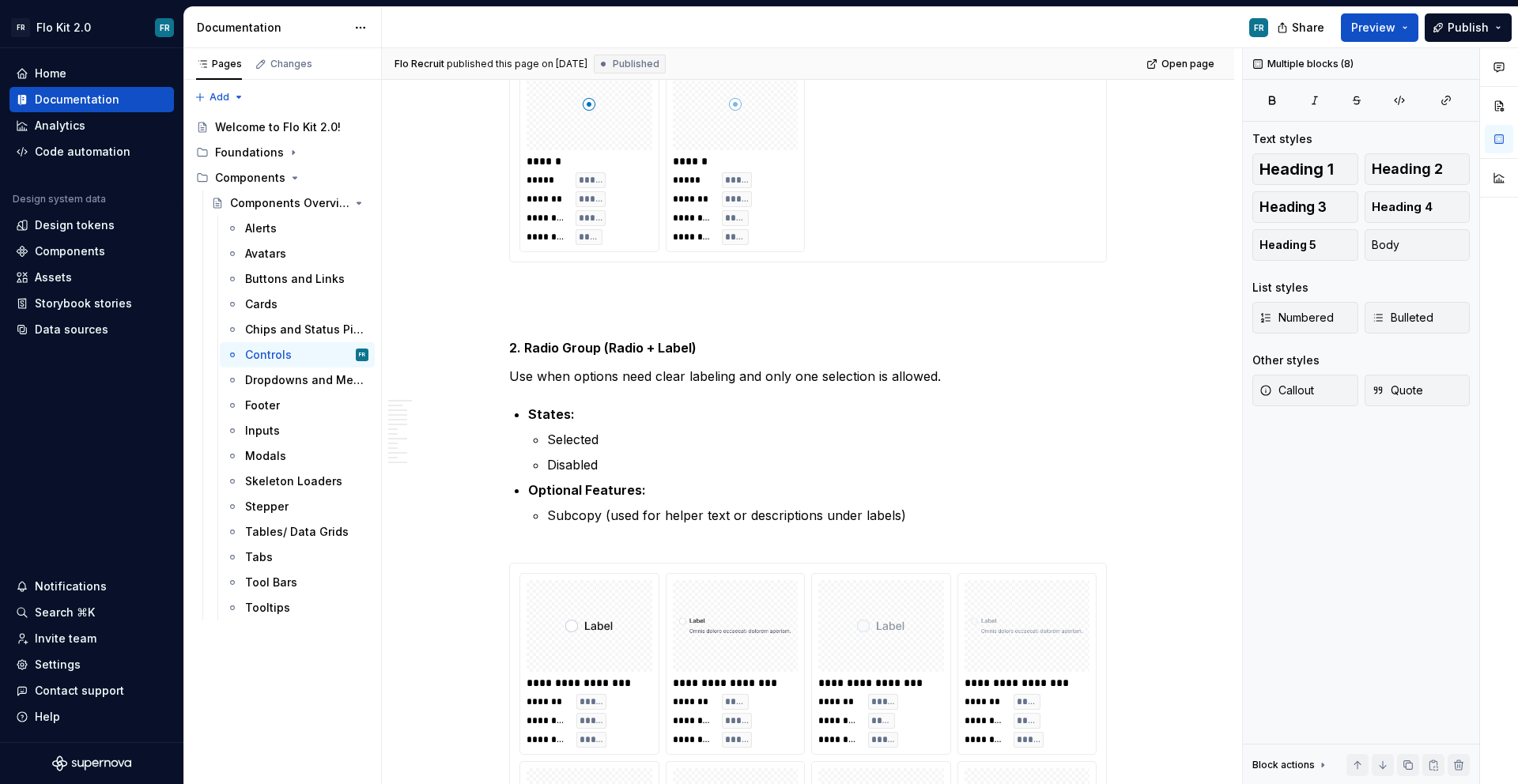
scroll to position [5497, 0]
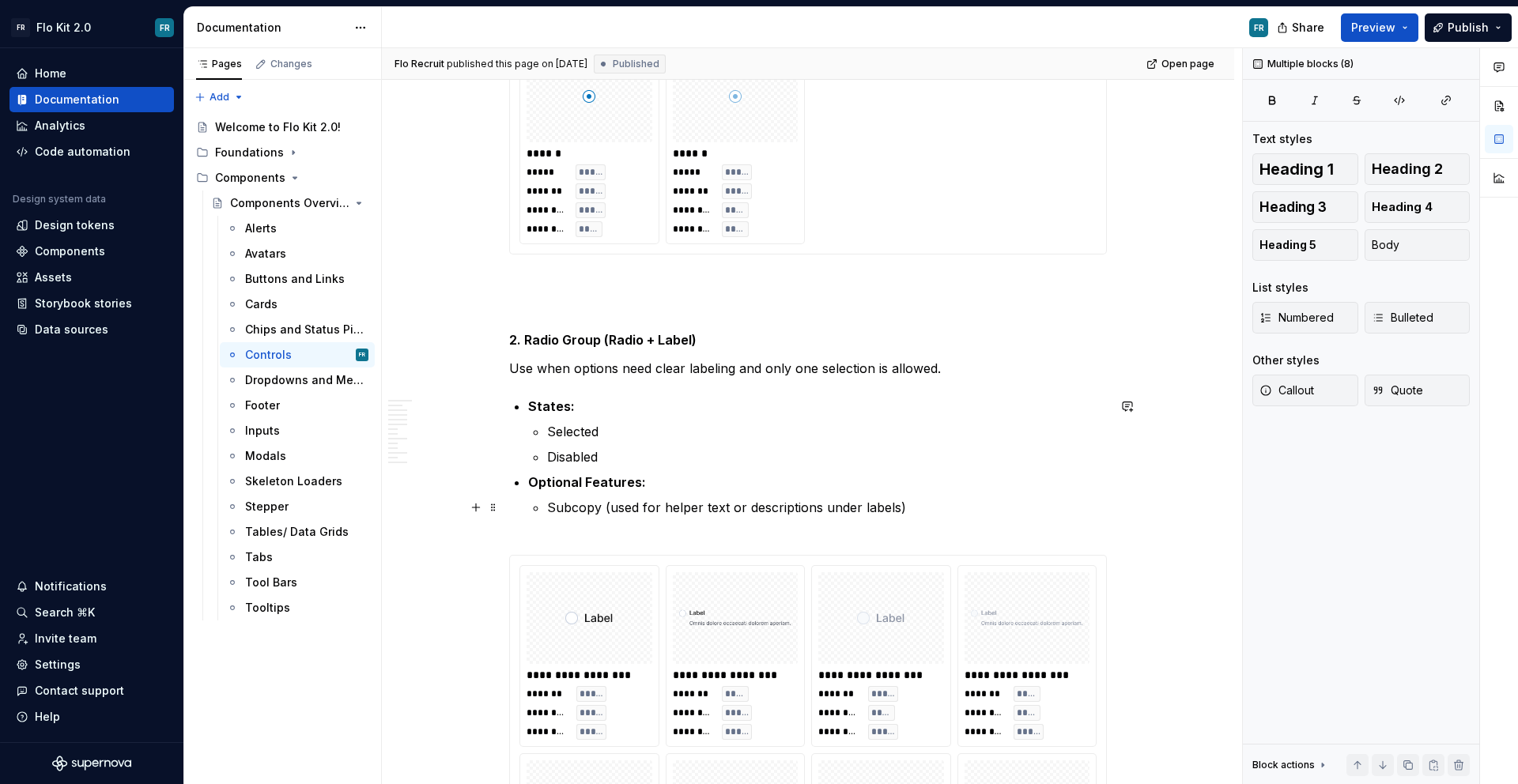
click at [903, 514] on p "Subcopy (used for helper text or descriptions under labels)" at bounding box center [827, 516] width 560 height 38
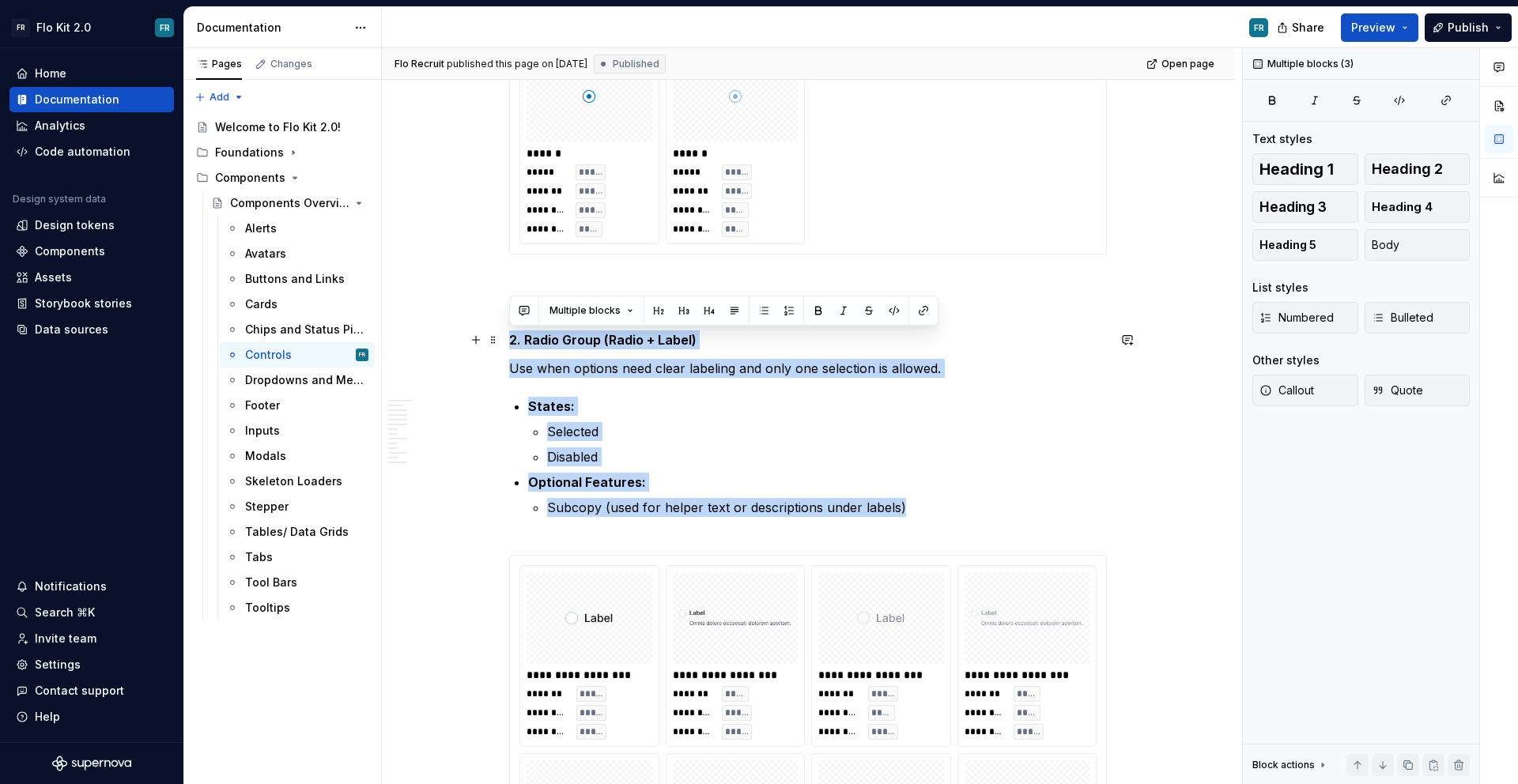
drag, startPoint x: 937, startPoint y: 508, endPoint x: 511, endPoint y: 345, distance: 456.1
copy div "2. Radio Group (Radio + Label) Use when options need clear labeling and only on…"
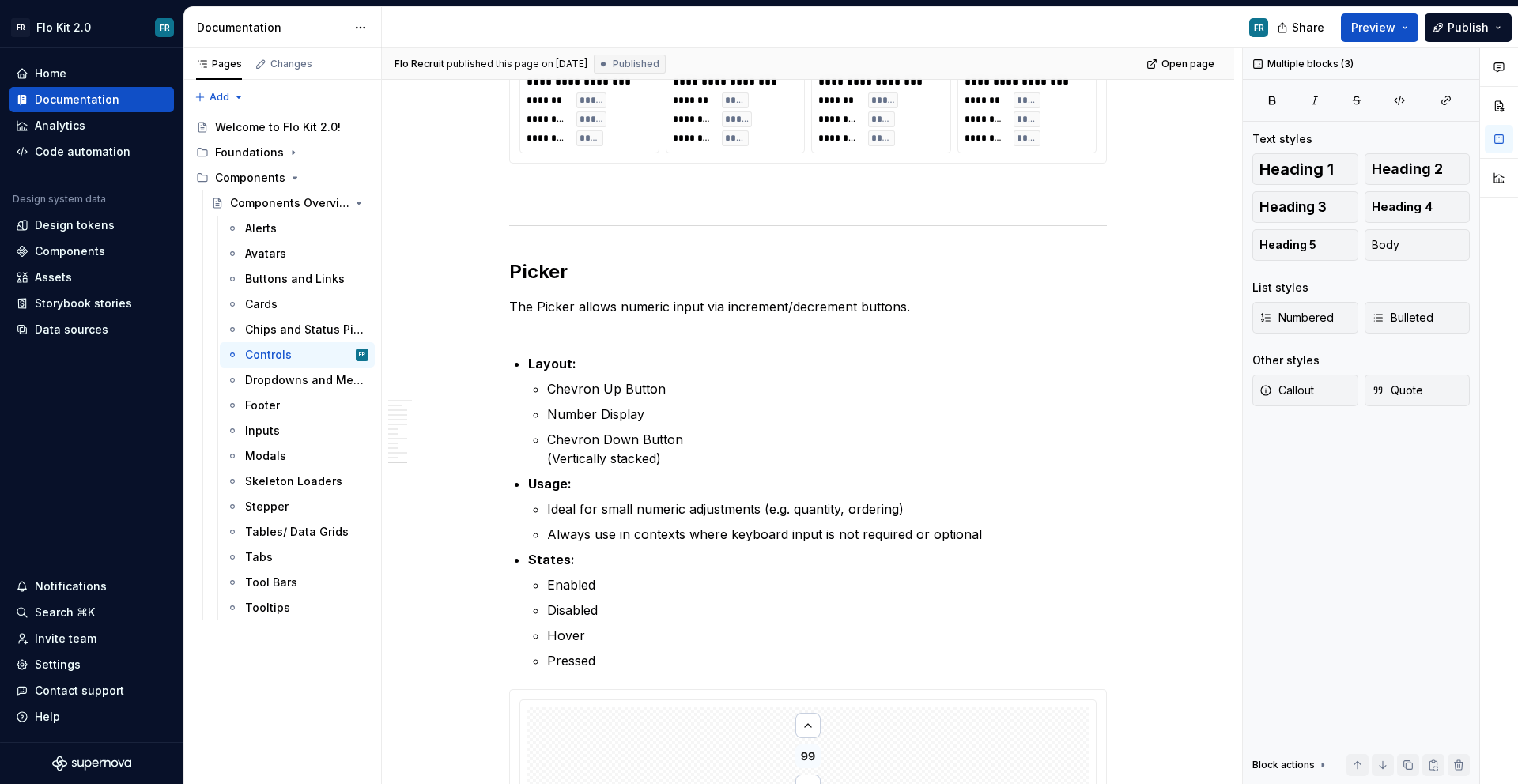
scroll to position [6323, 0]
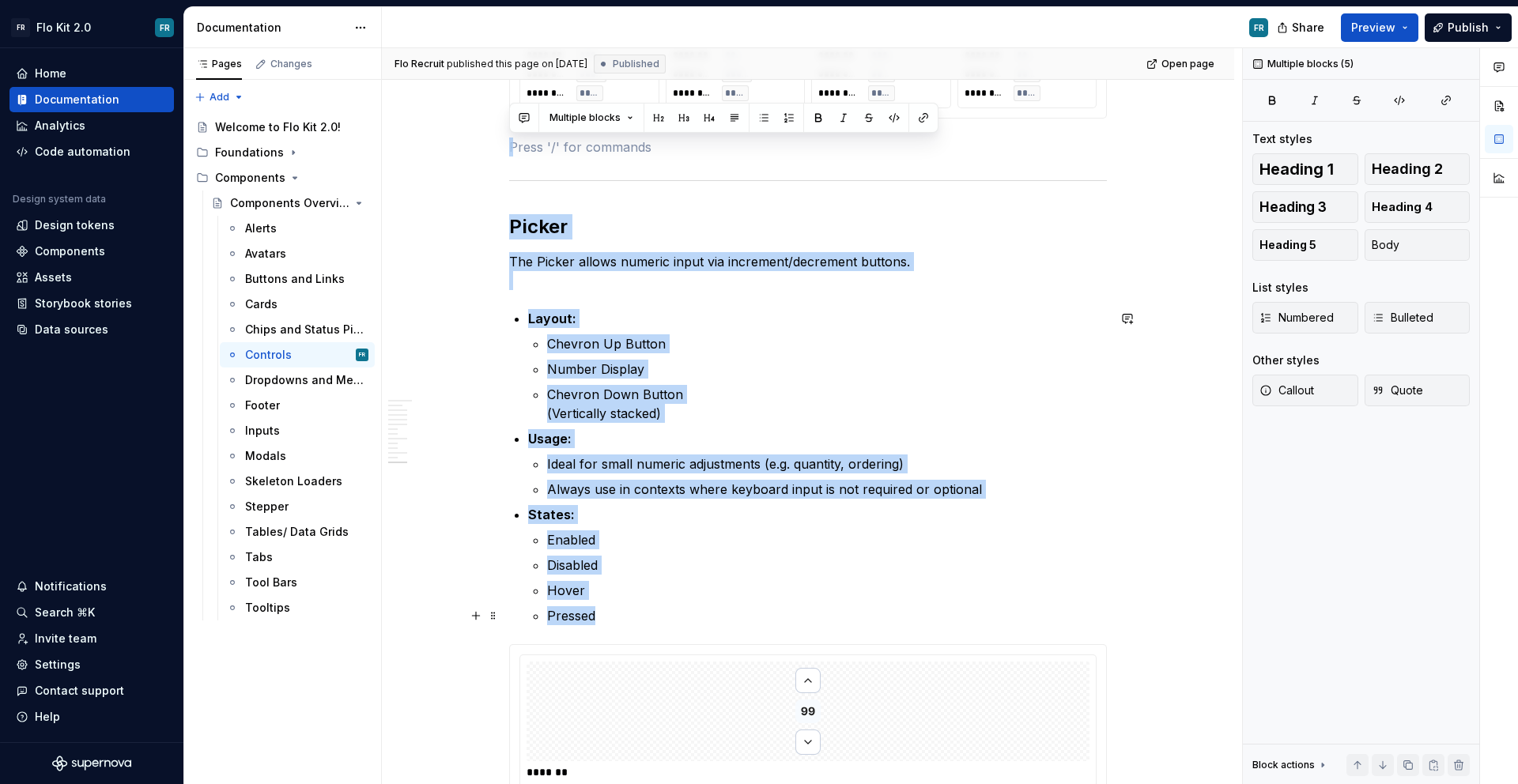
drag, startPoint x: 515, startPoint y: 164, endPoint x: 707, endPoint y: 609, distance: 484.7
copy div "Picker The Picker allows numeric input via increment/decrement buttons. Layout:…"
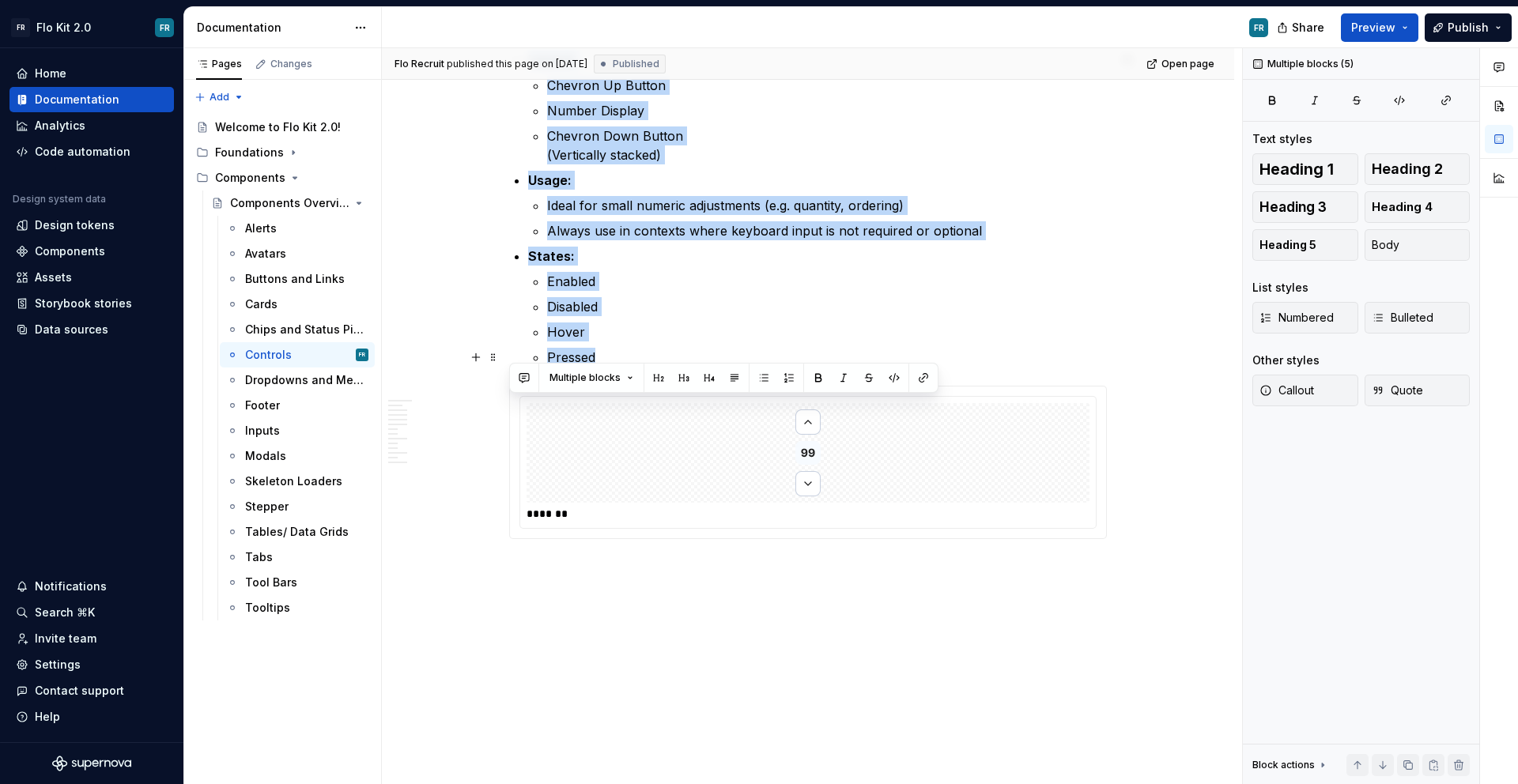
scroll to position [6590, 0]
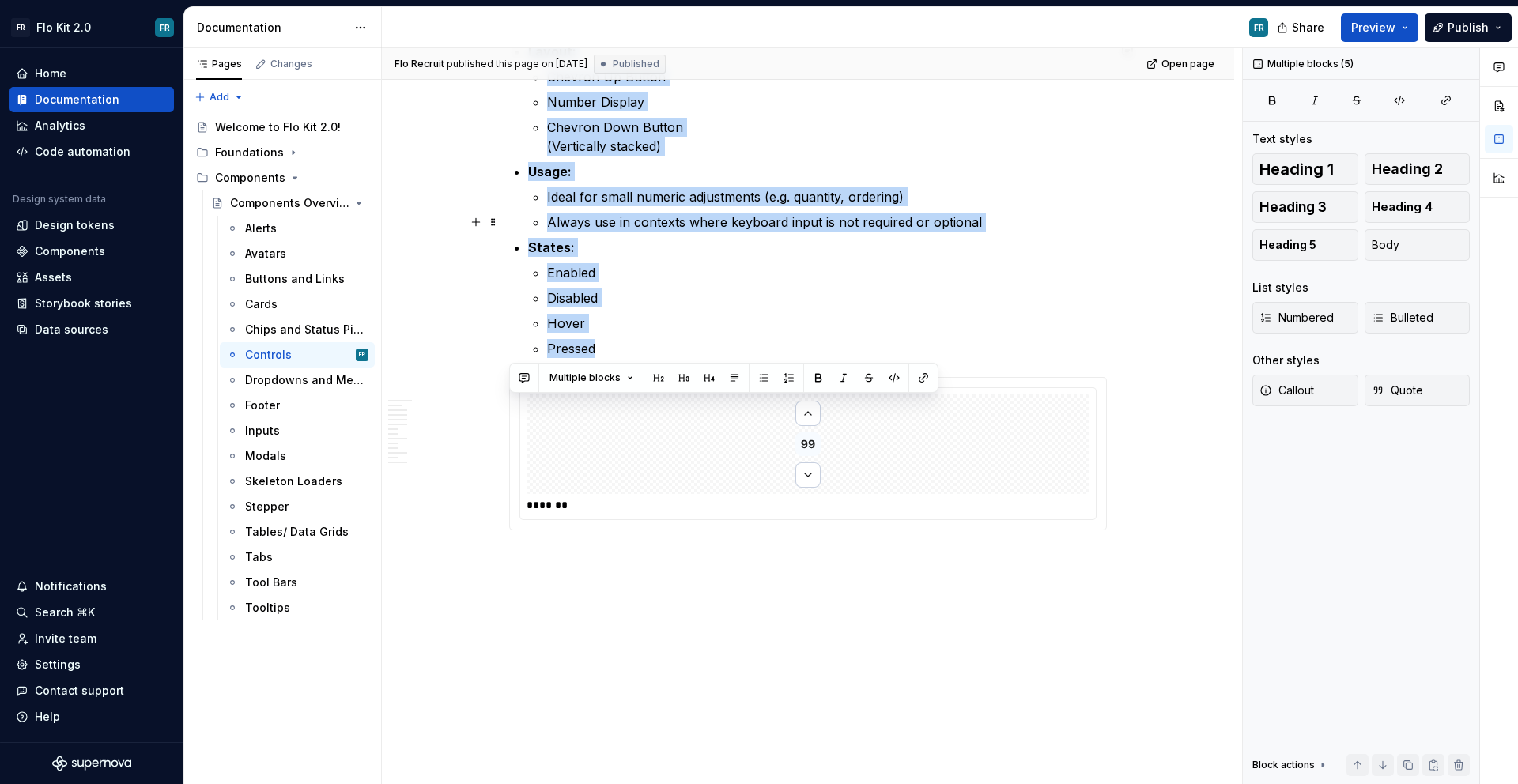
click at [720, 208] on ul "Ideal for small numeric adjustments (e.g. quantity, ordering) Always use in con…" at bounding box center [827, 209] width 560 height 45
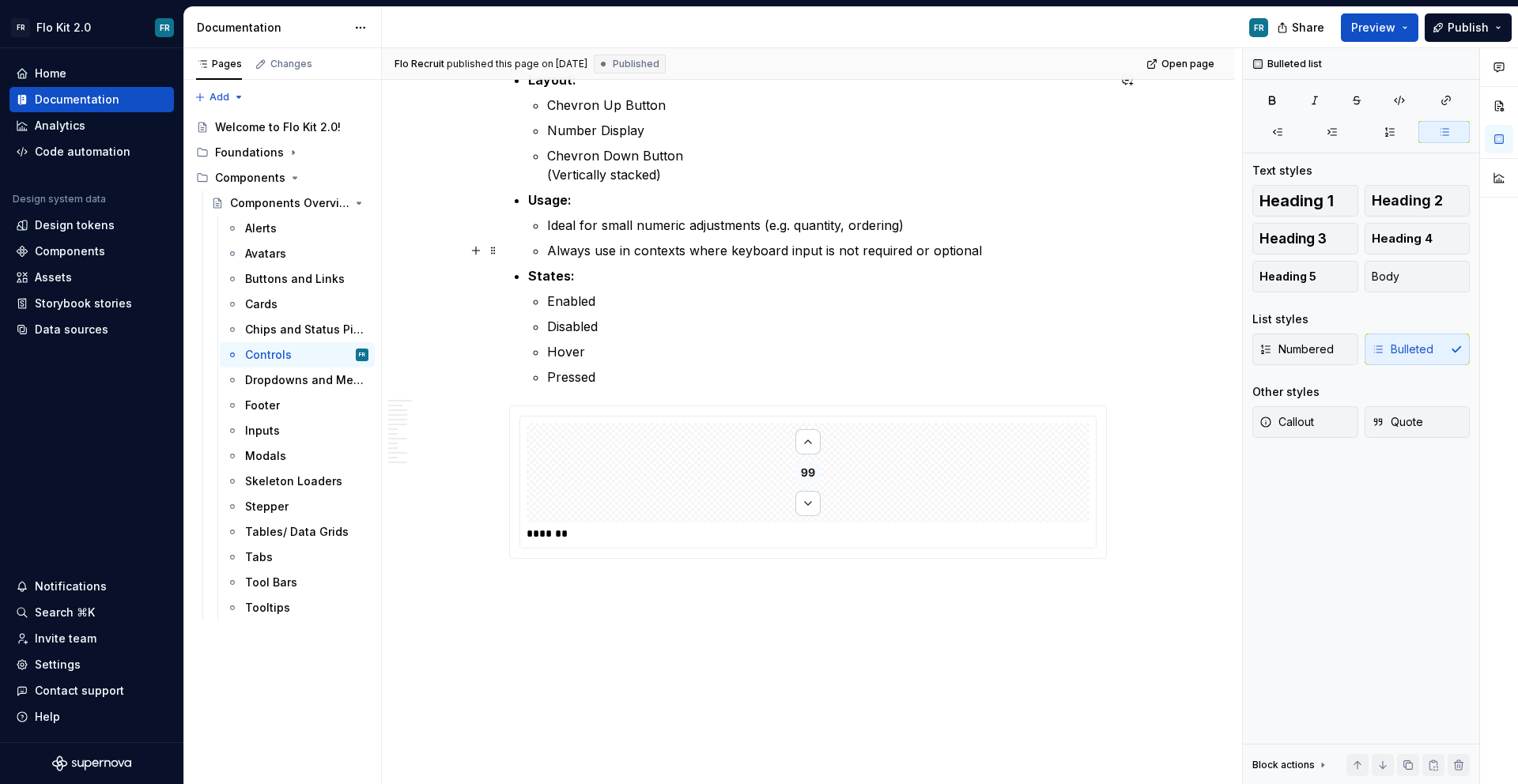
scroll to position [6561, 0]
type textarea "*"
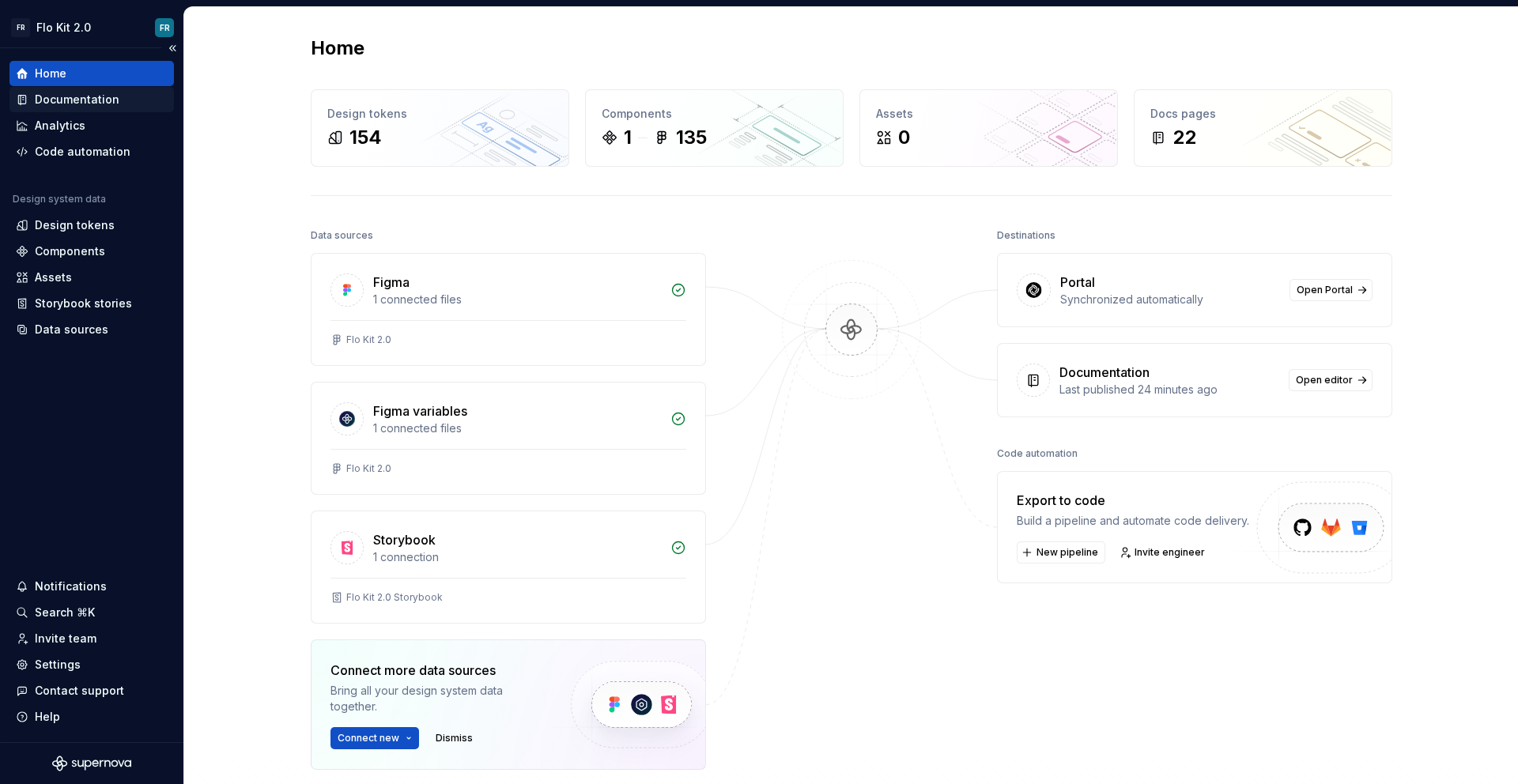
click at [126, 103] on div "Documentation" at bounding box center [92, 99] width 152 height 16
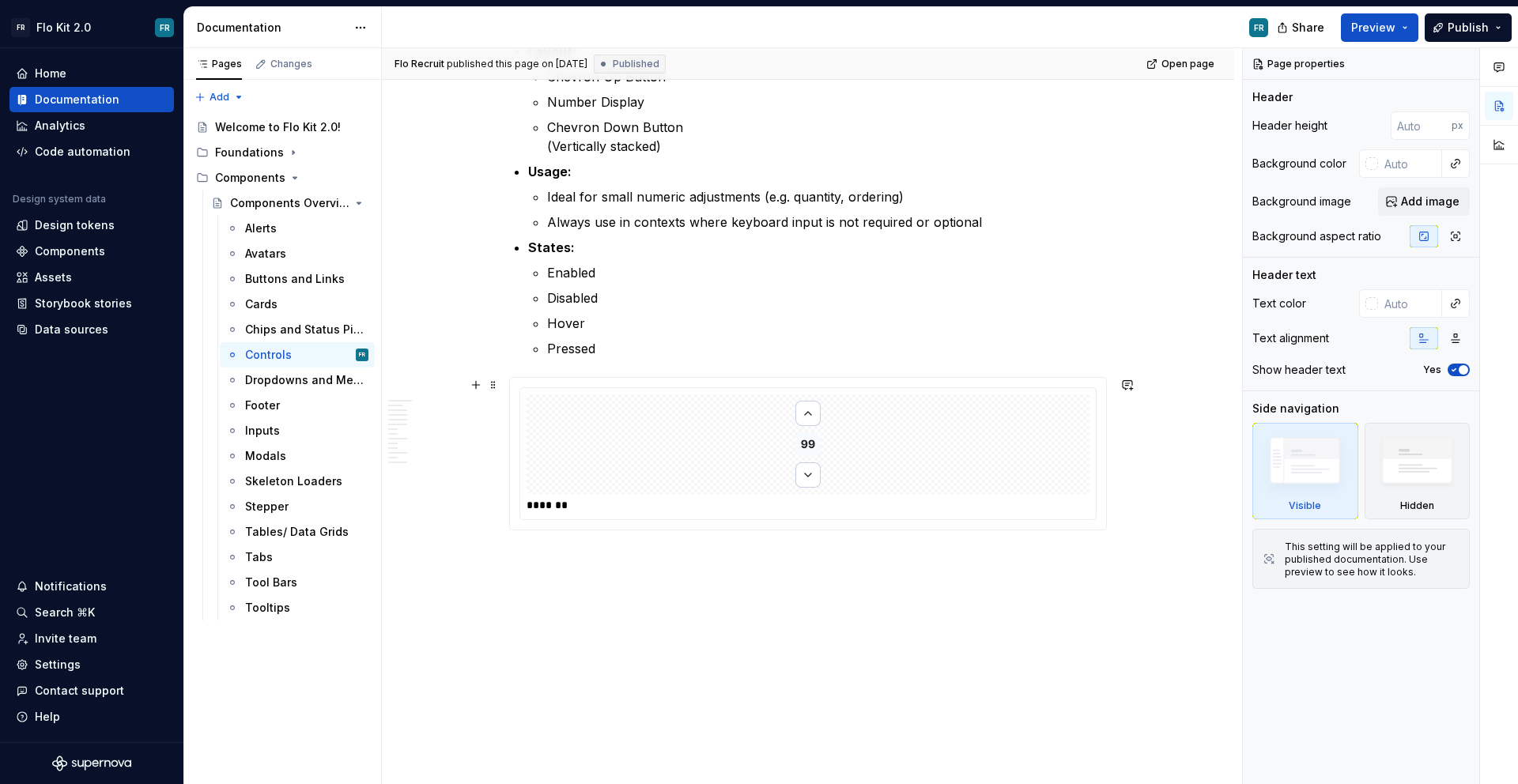
scroll to position [5581, 0]
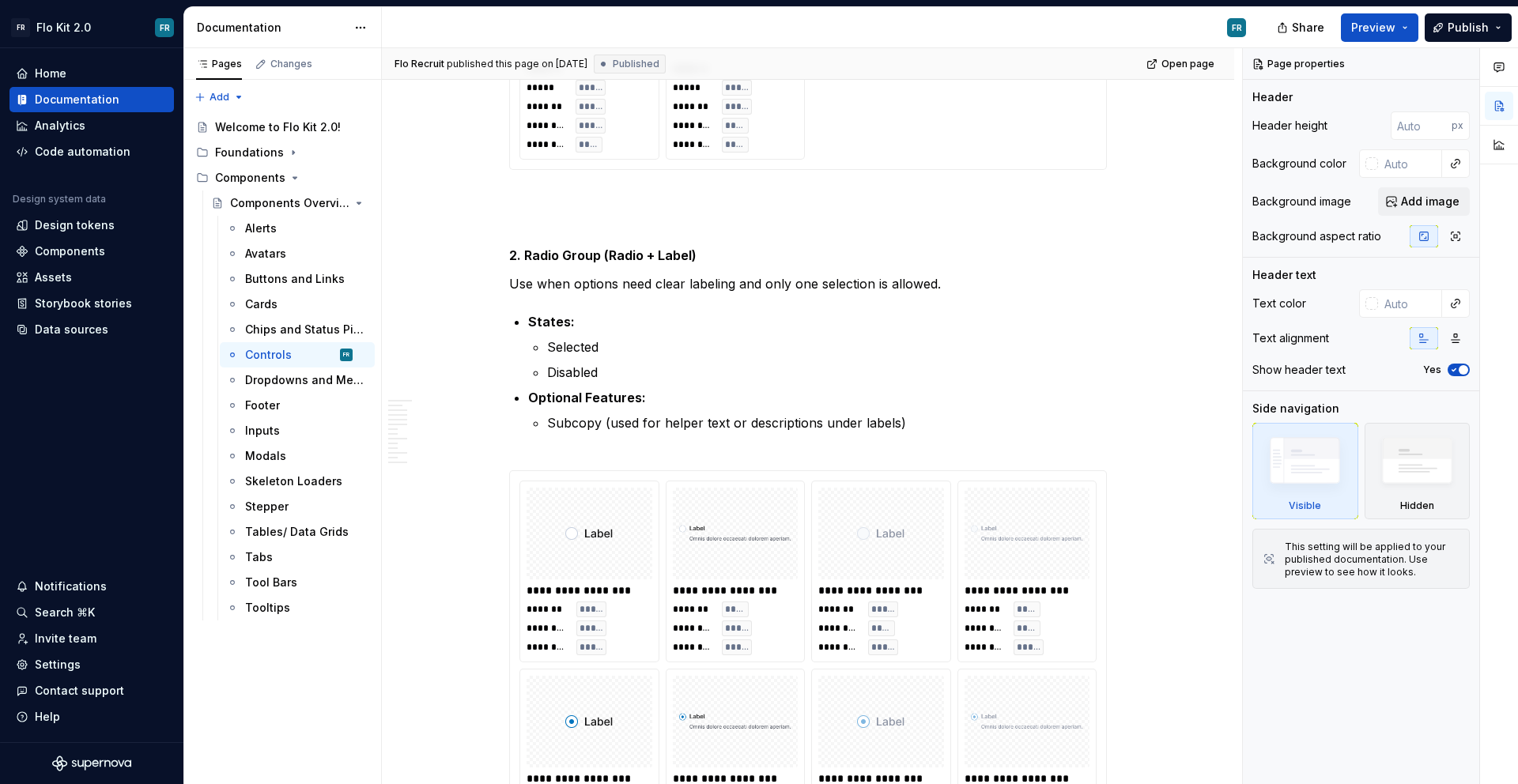
type textarea "*"
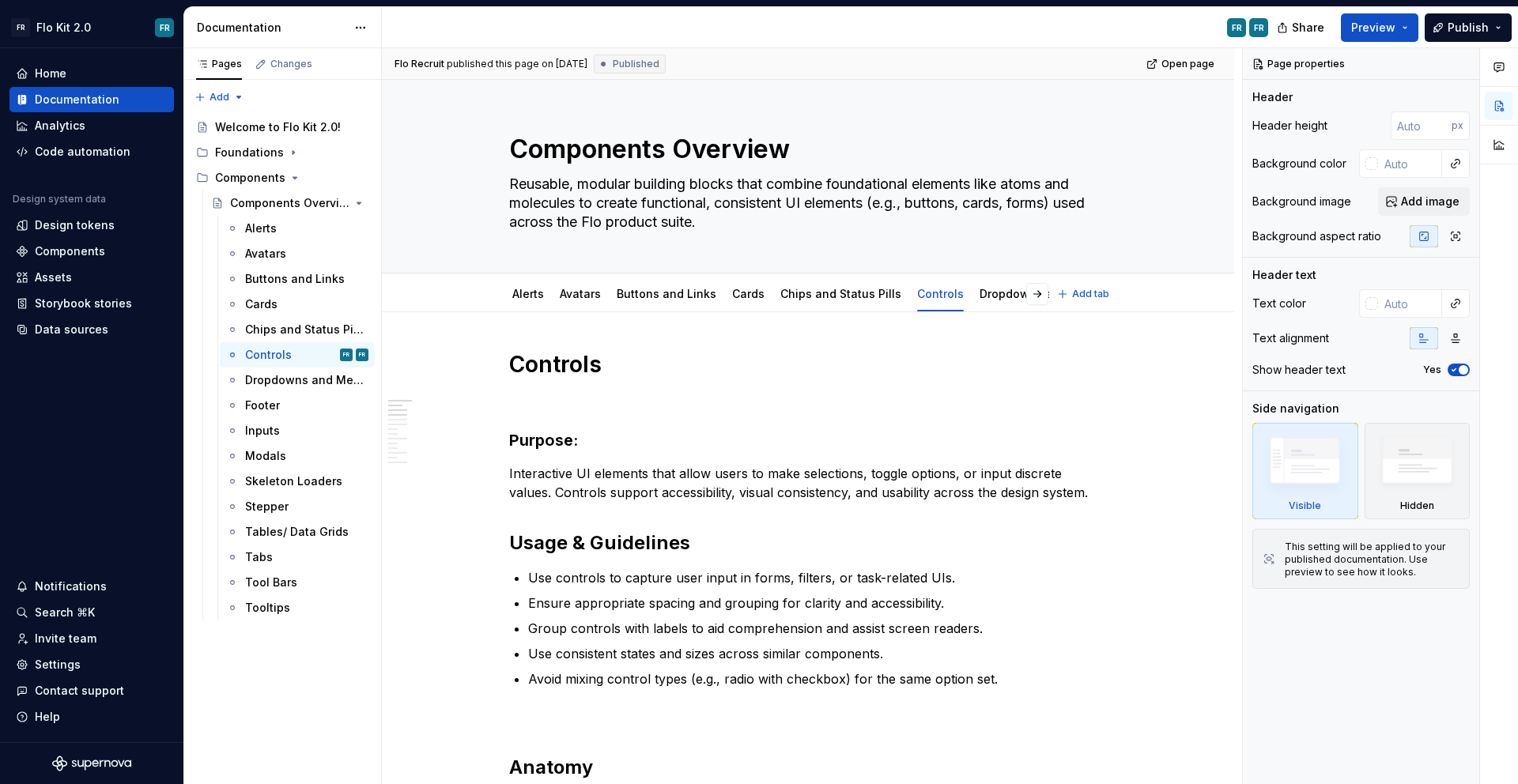
type textarea "*"
click at [1368, 23] on span "Preview" at bounding box center [1373, 28] width 45 height 16
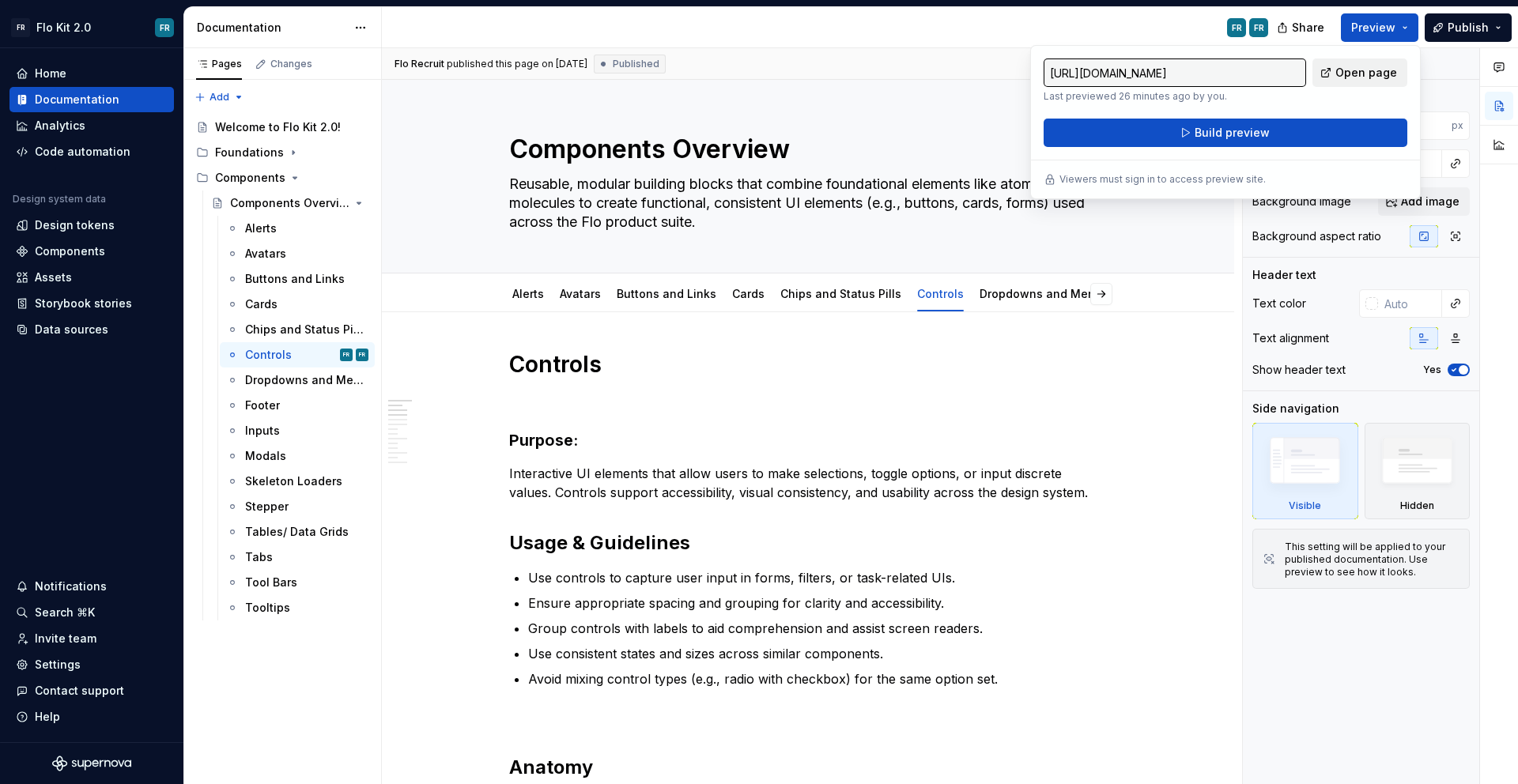
click at [1368, 76] on span "Open page" at bounding box center [1365, 72] width 61 height 16
